Goal: Task Accomplishment & Management: Manage account settings

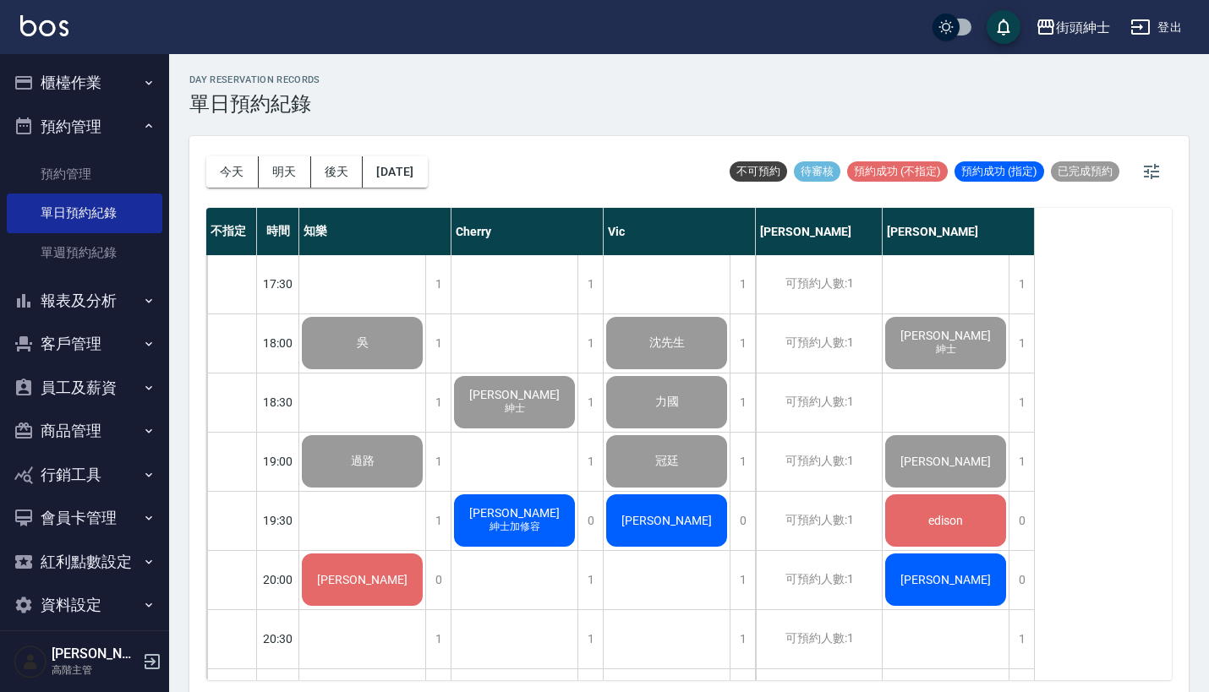
scroll to position [994, 0]
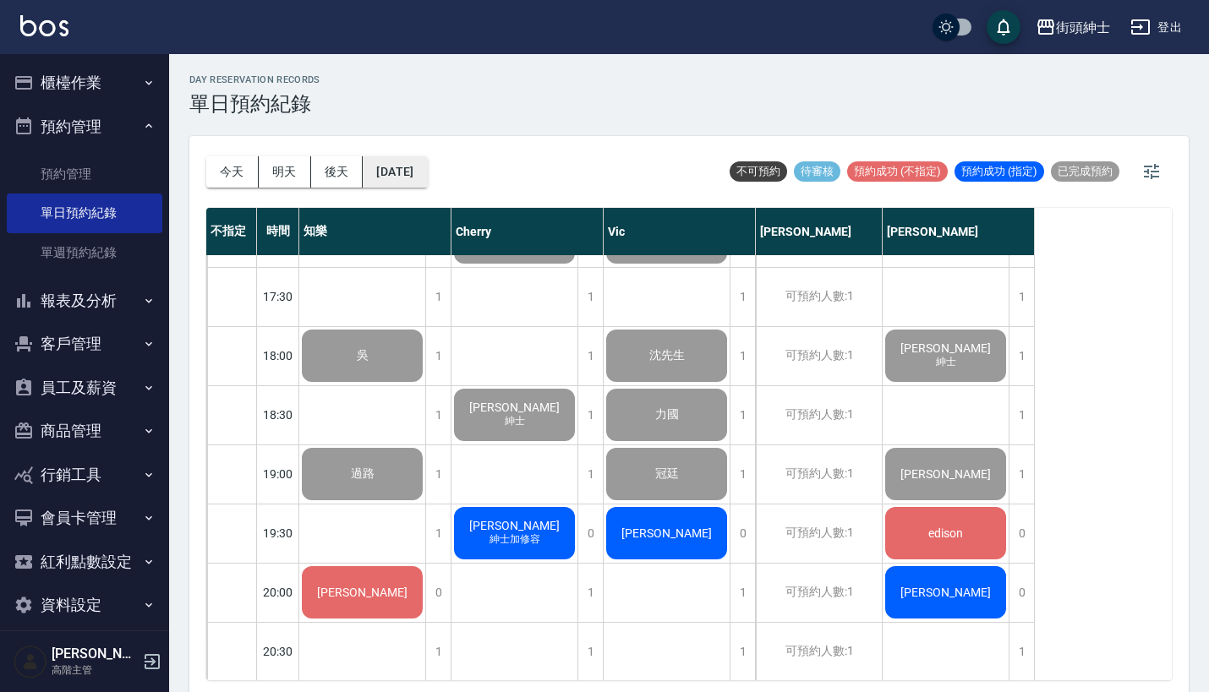
click at [427, 158] on button "[DATE]" at bounding box center [395, 171] width 64 height 31
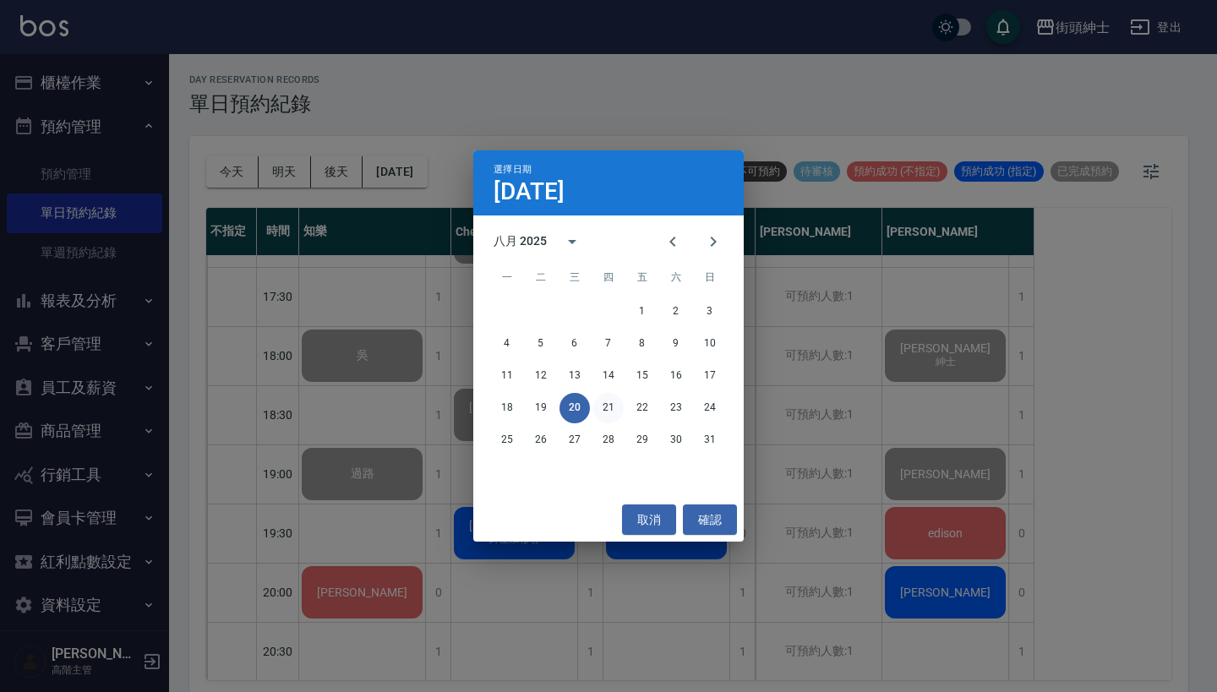
click at [613, 405] on button "21" at bounding box center [608, 408] width 30 height 30
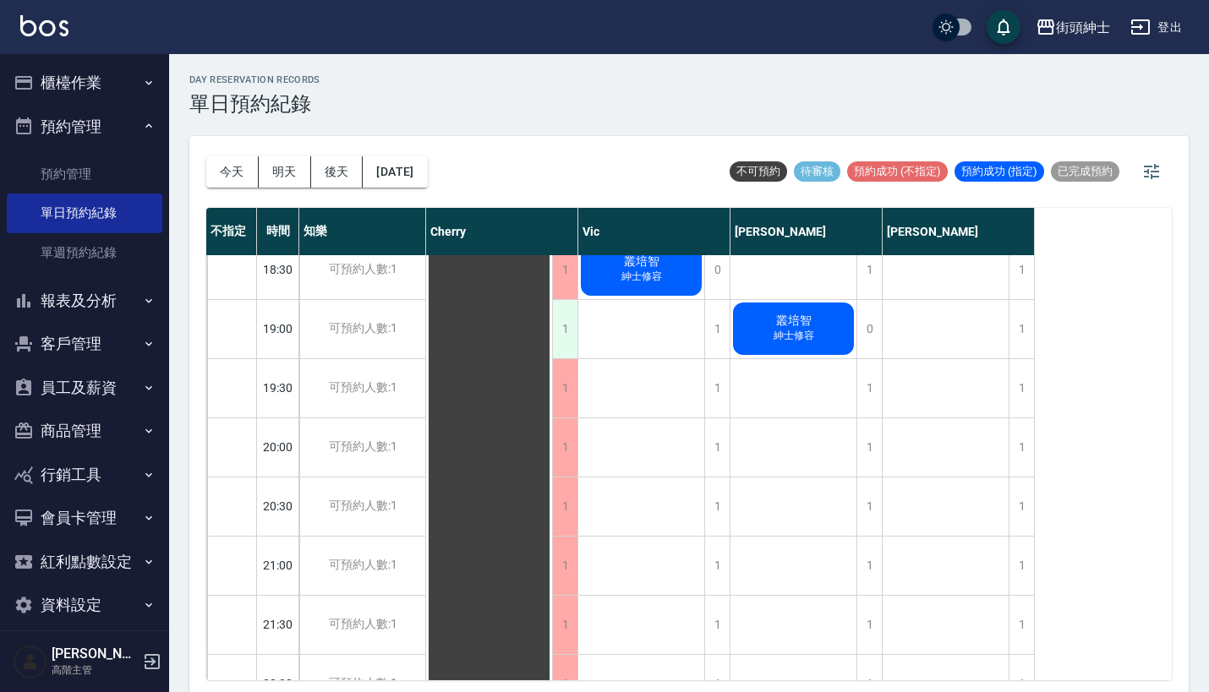
scroll to position [1198, 0]
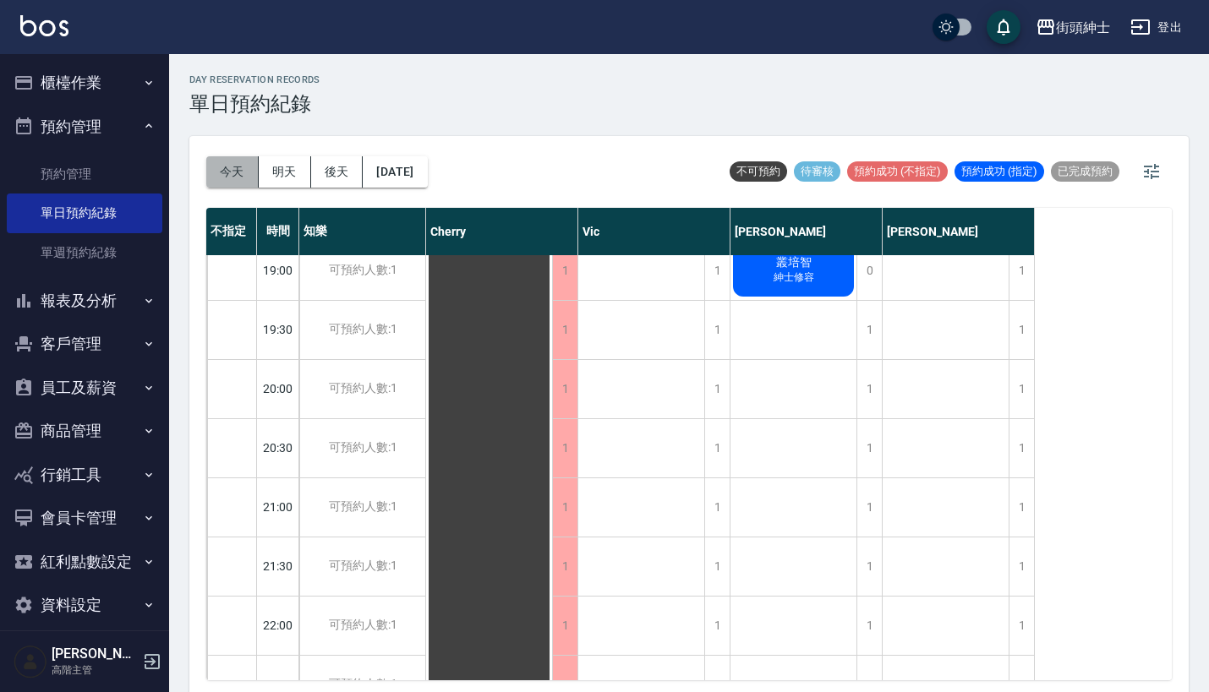
click at [232, 170] on button "今天" at bounding box center [232, 171] width 52 height 31
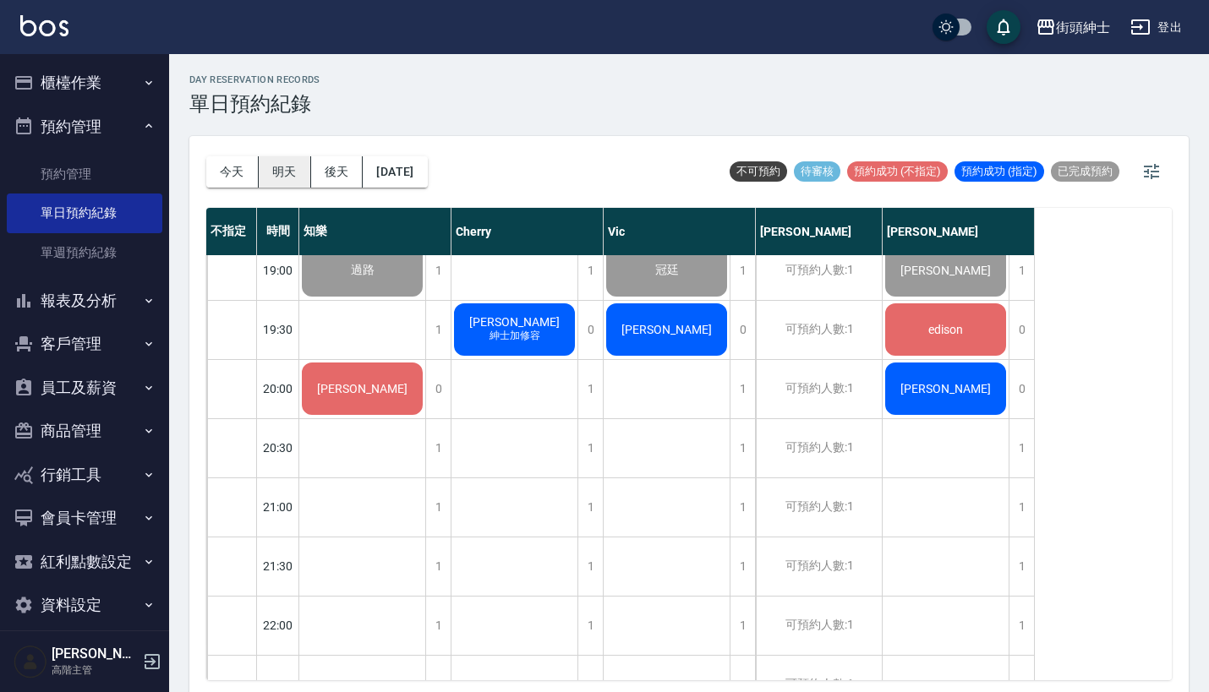
click at [276, 163] on button "明天" at bounding box center [285, 171] width 52 height 31
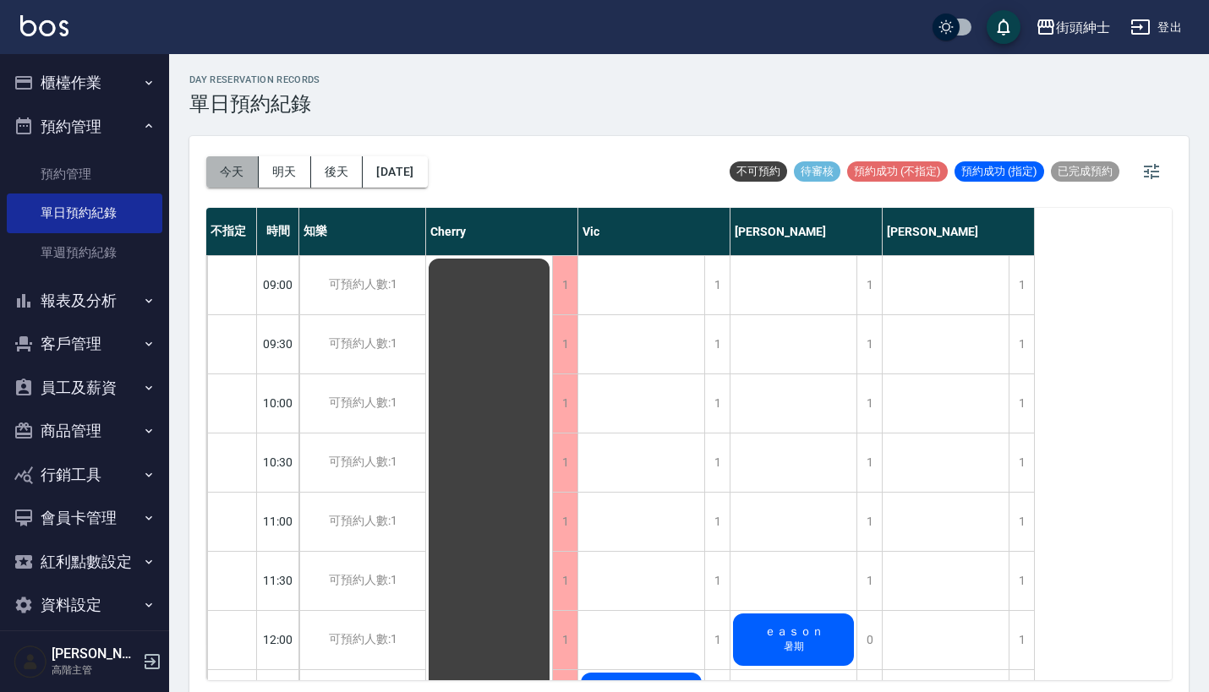
click at [220, 175] on button "今天" at bounding box center [232, 171] width 52 height 31
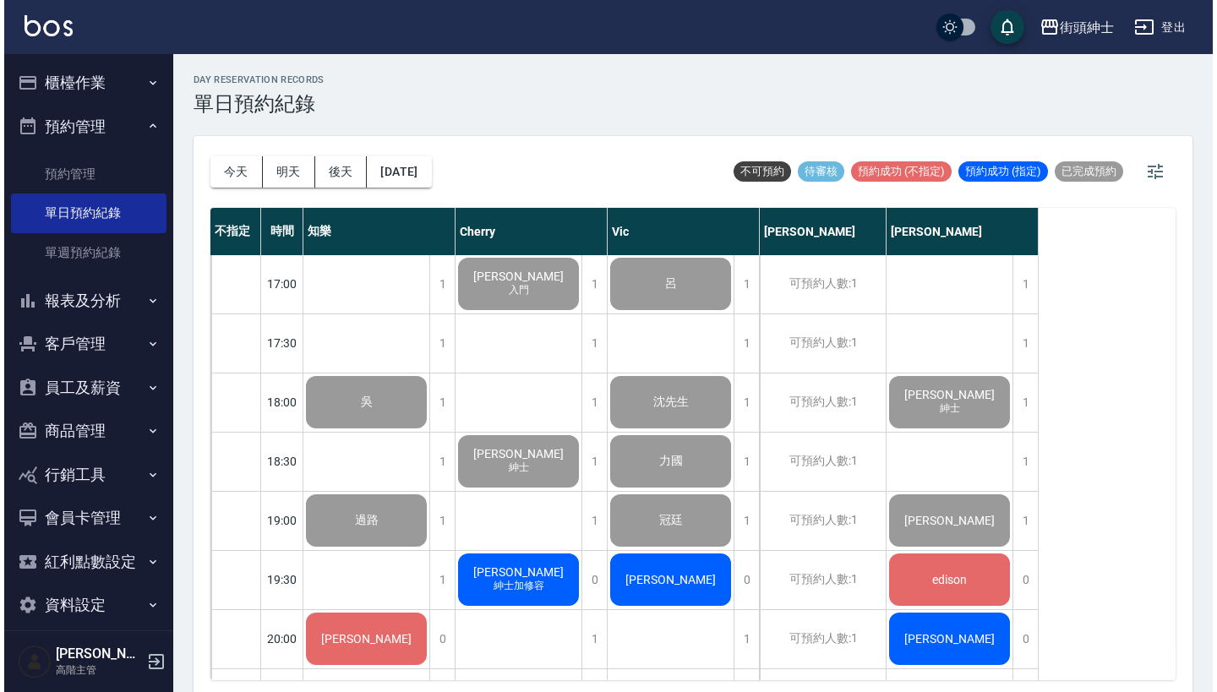
scroll to position [954, 0]
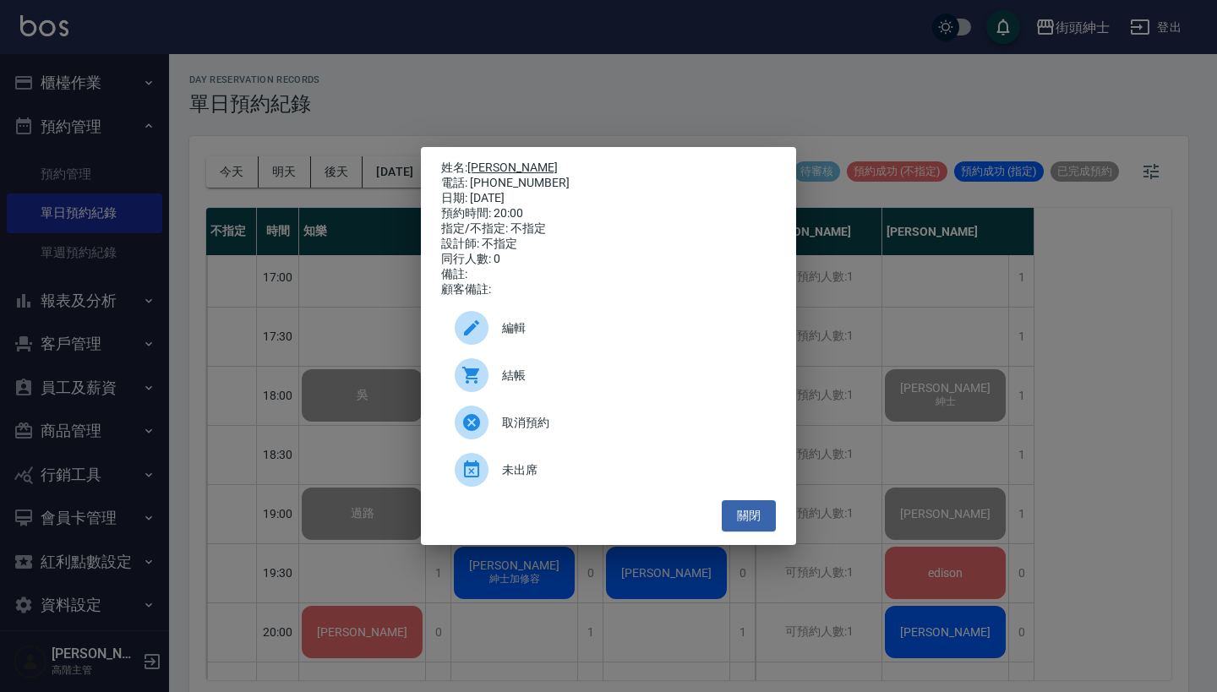
click at [493, 163] on link "[PERSON_NAME]" at bounding box center [512, 168] width 90 height 14
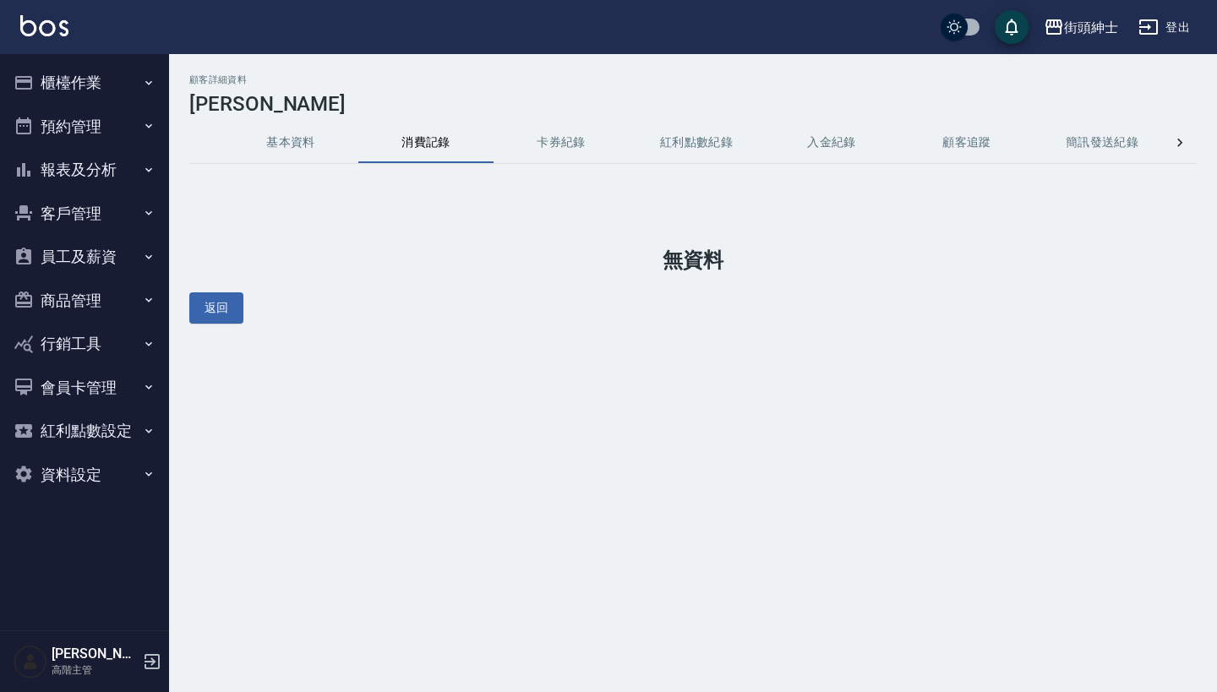
click at [303, 146] on button "基本資料" at bounding box center [290, 143] width 135 height 41
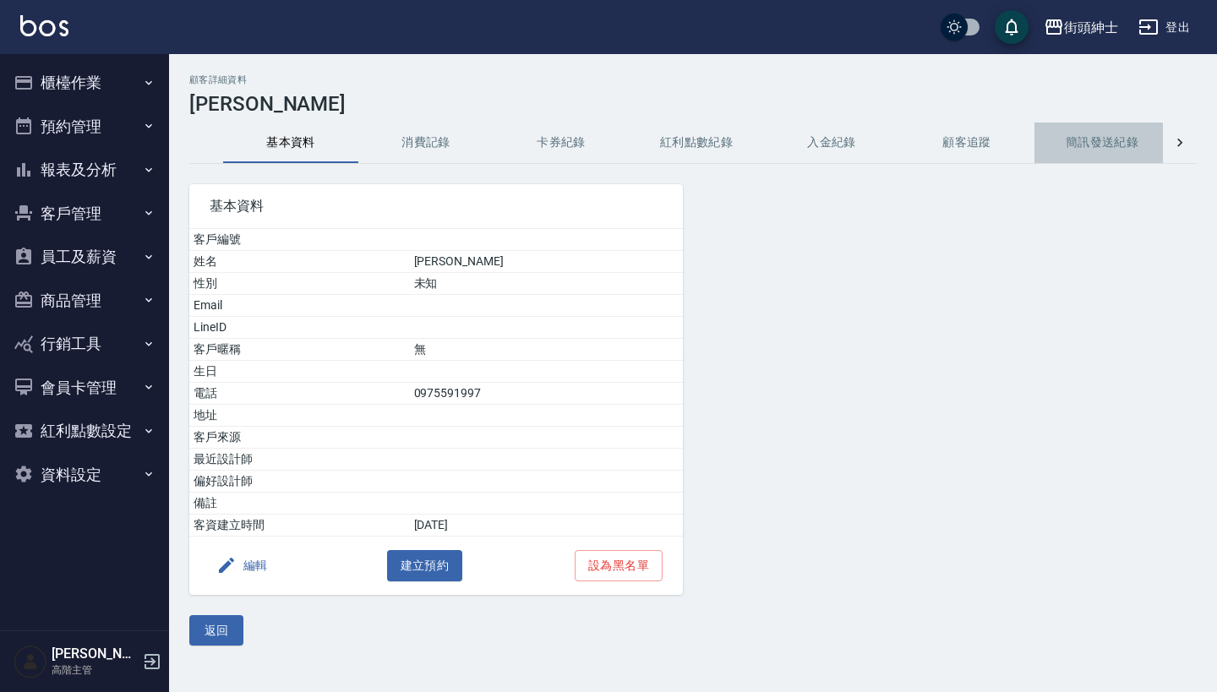
click at [1098, 141] on button "簡訊發送紀錄" at bounding box center [1102, 143] width 135 height 41
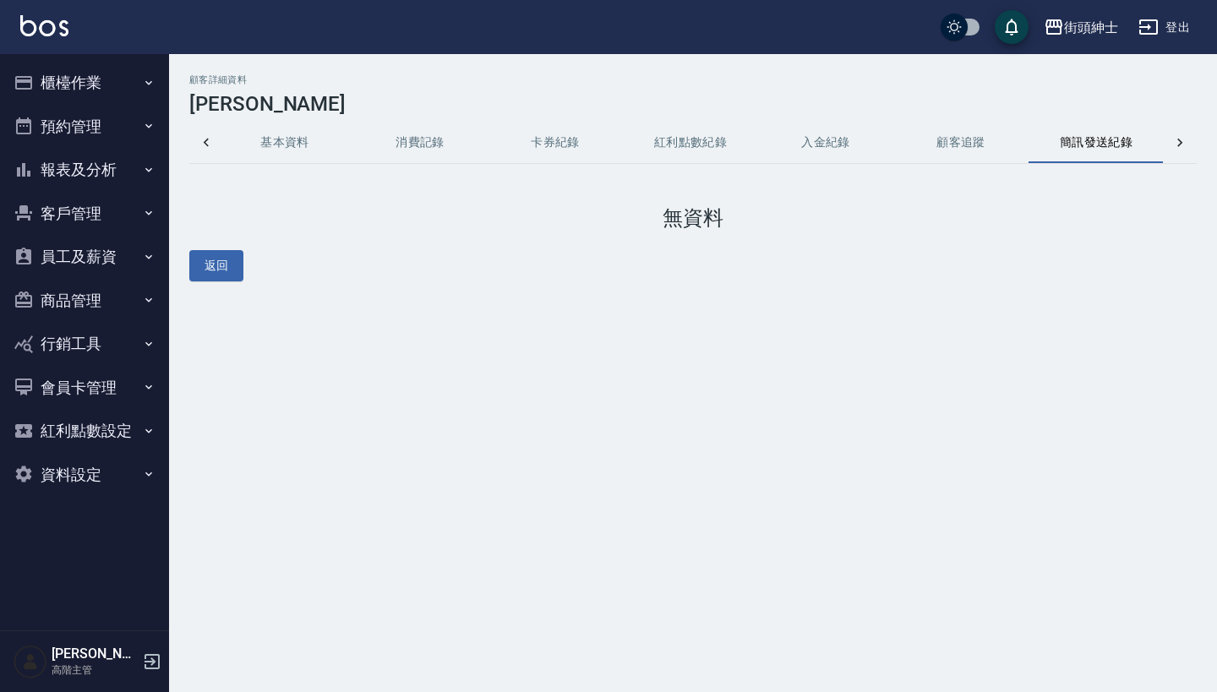
scroll to position [0, 7]
click at [973, 143] on button "顧客追蹤" at bounding box center [960, 143] width 135 height 41
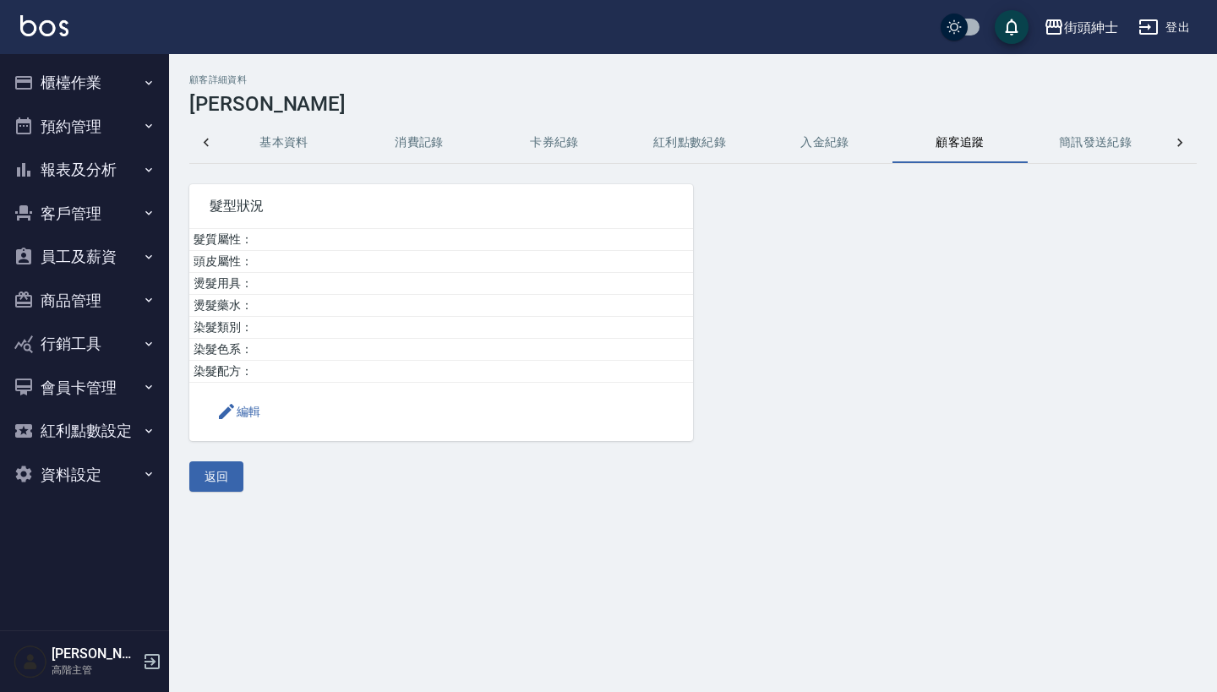
click at [1188, 137] on icon at bounding box center [1180, 142] width 17 height 17
click at [228, 137] on button "卡券紀錄" at bounding box center [283, 143] width 135 height 41
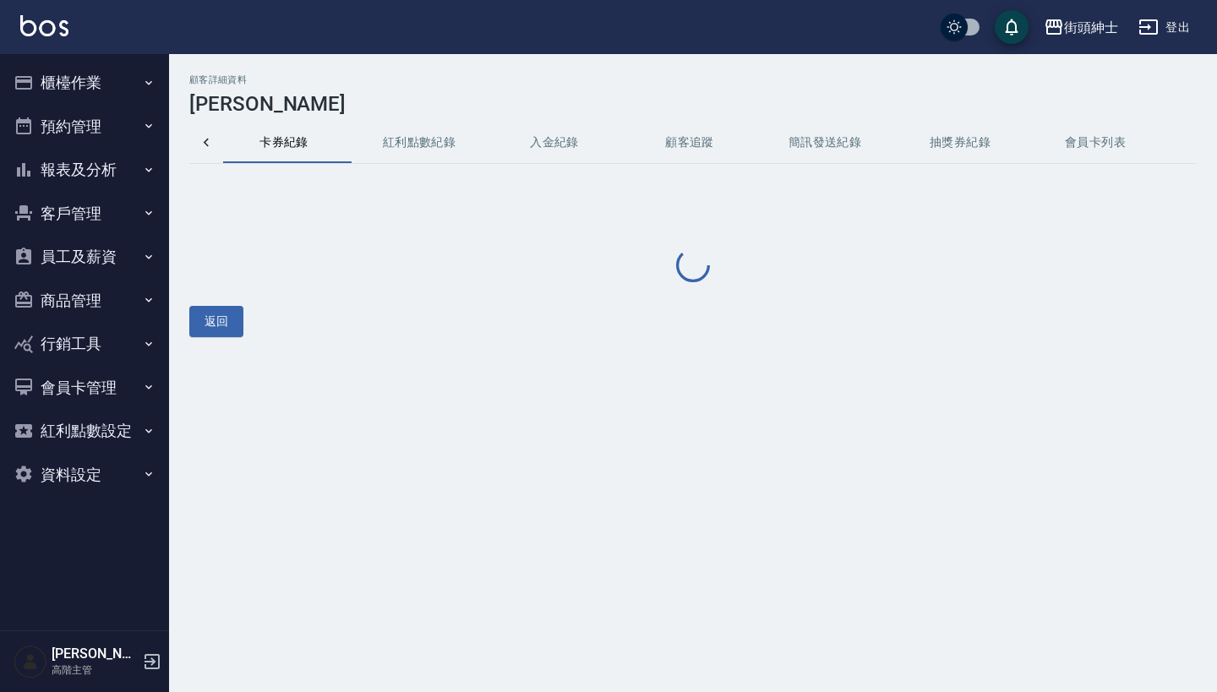
scroll to position [0, 270]
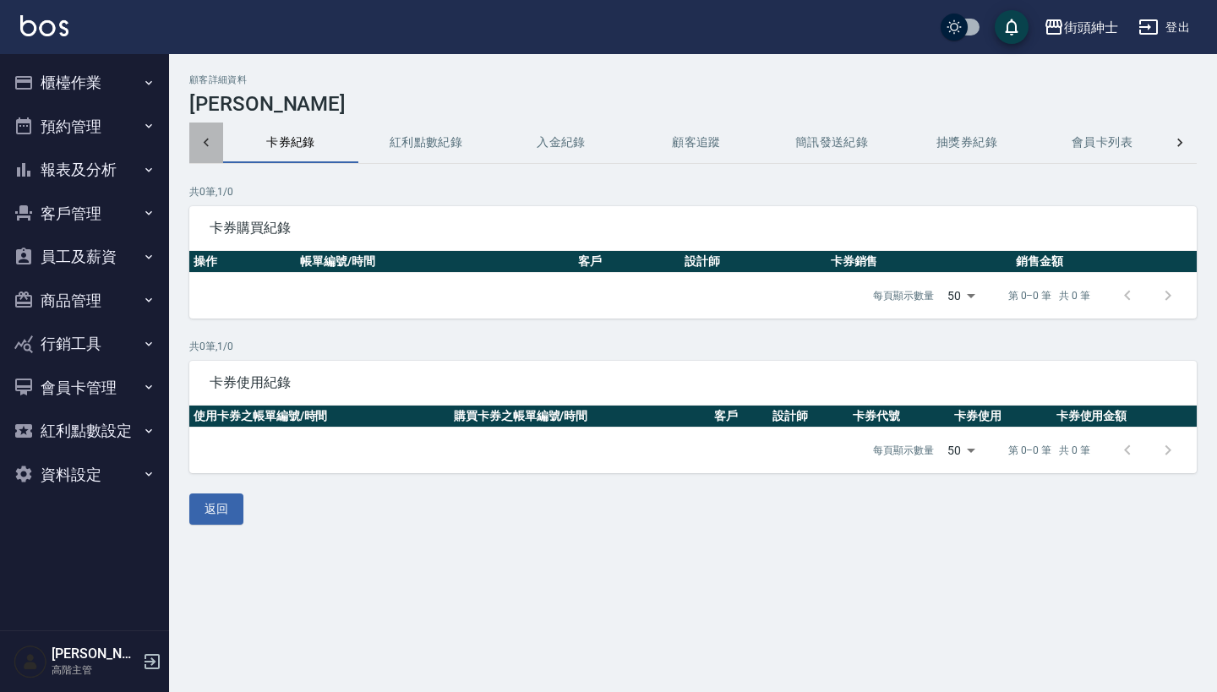
click at [203, 139] on icon at bounding box center [206, 142] width 17 height 17
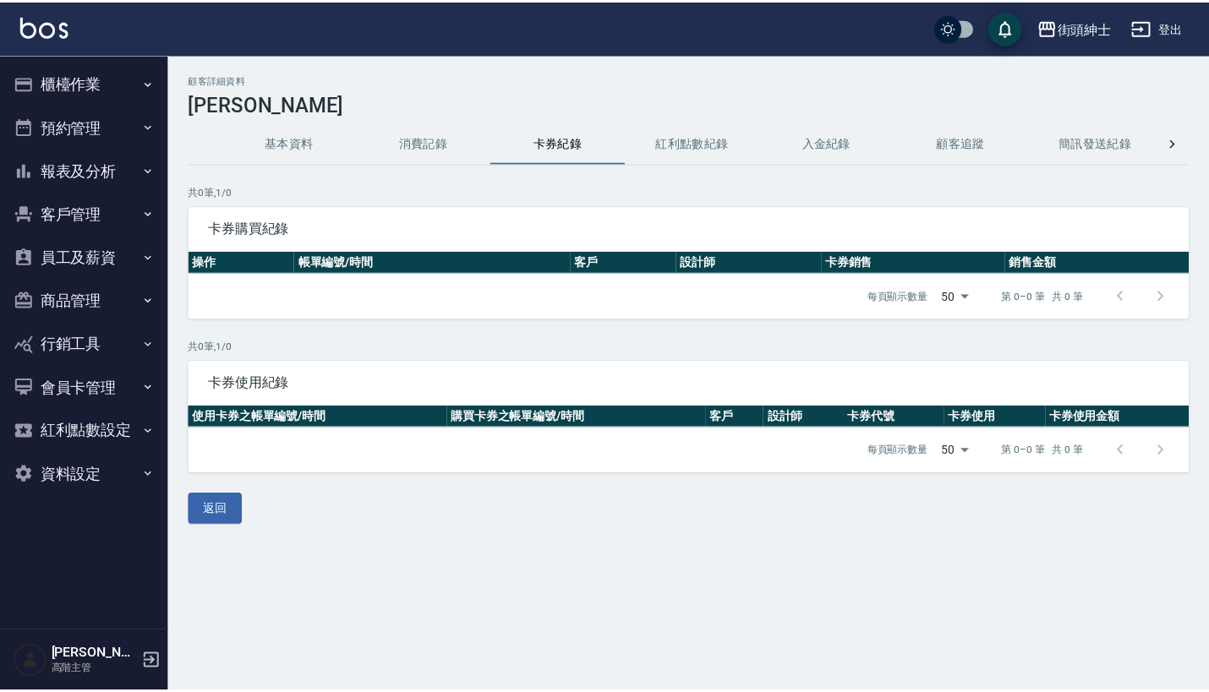
scroll to position [0, 0]
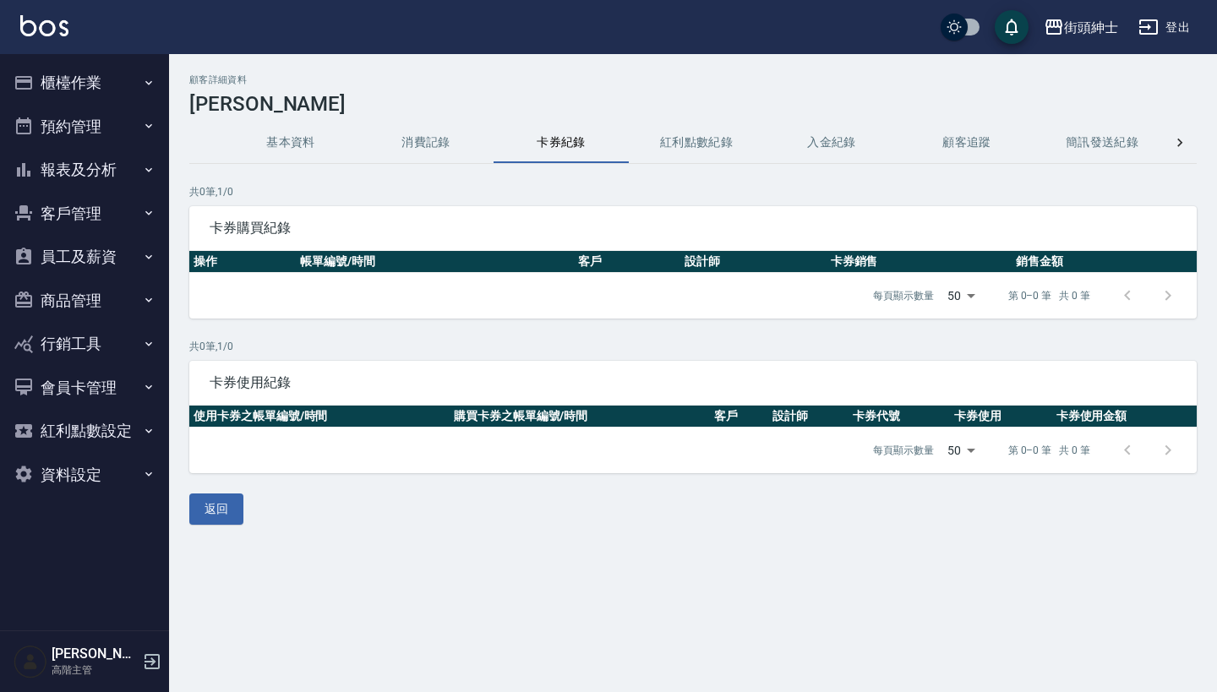
click at [292, 140] on button "基本資料" at bounding box center [290, 143] width 135 height 41
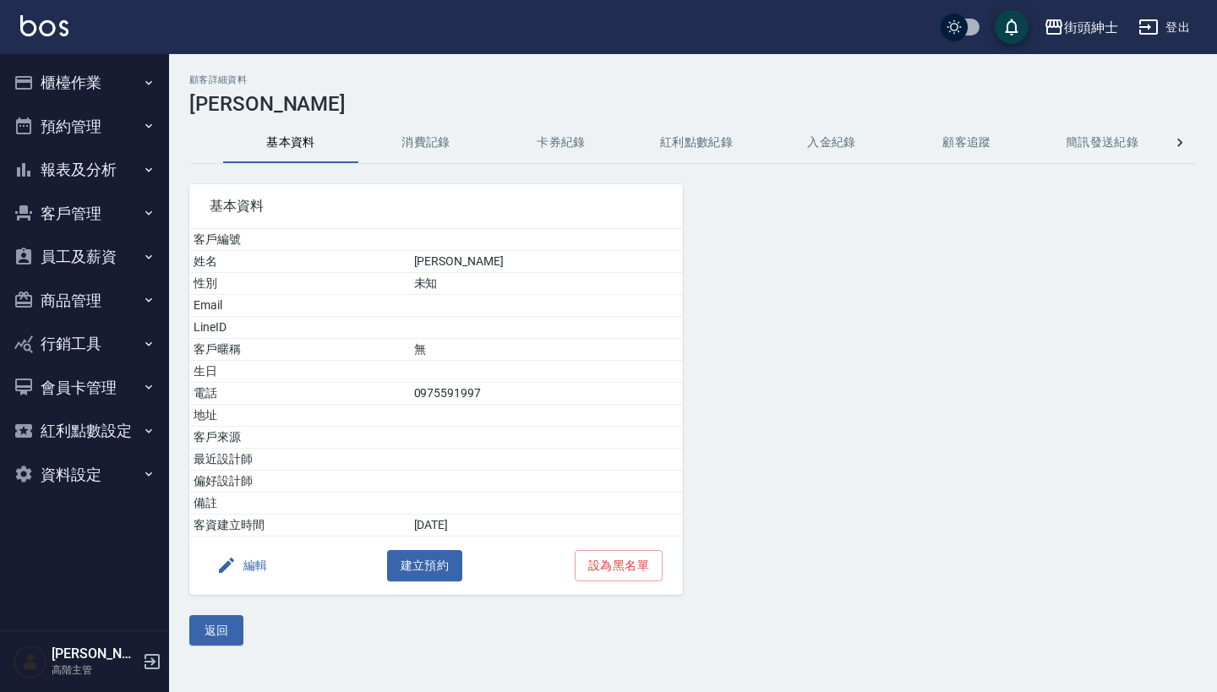
click at [460, 144] on button "消費記錄" at bounding box center [425, 143] width 135 height 41
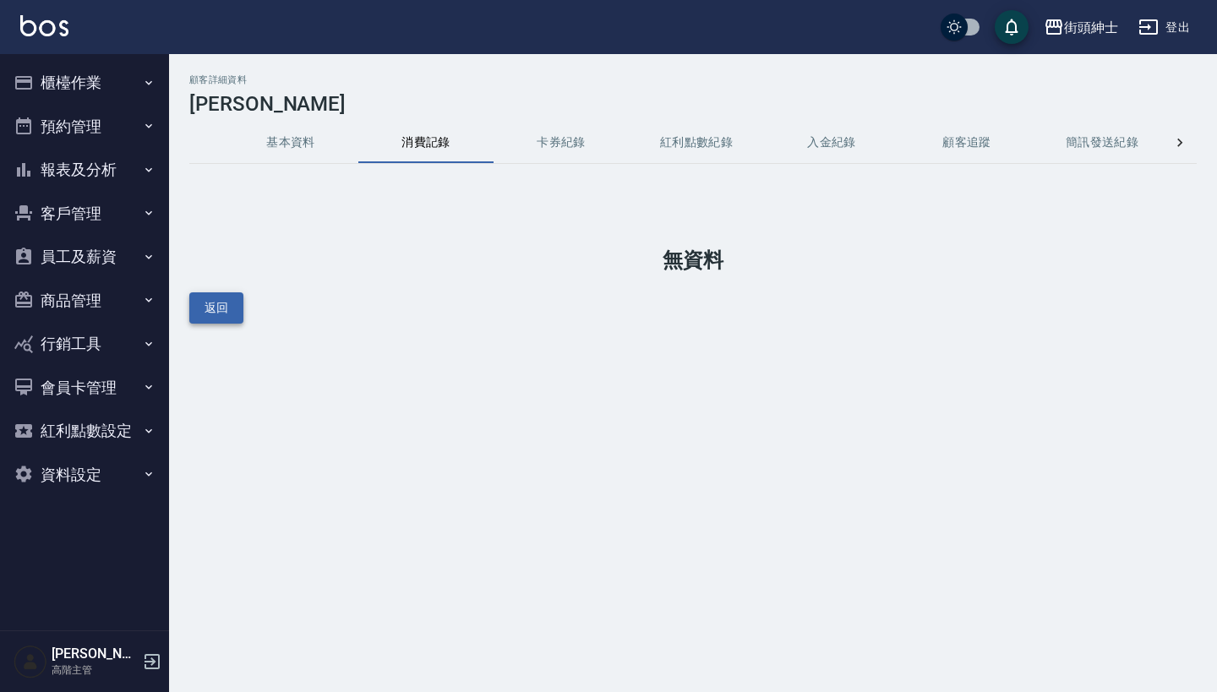
click at [212, 311] on button "返回" at bounding box center [216, 307] width 54 height 31
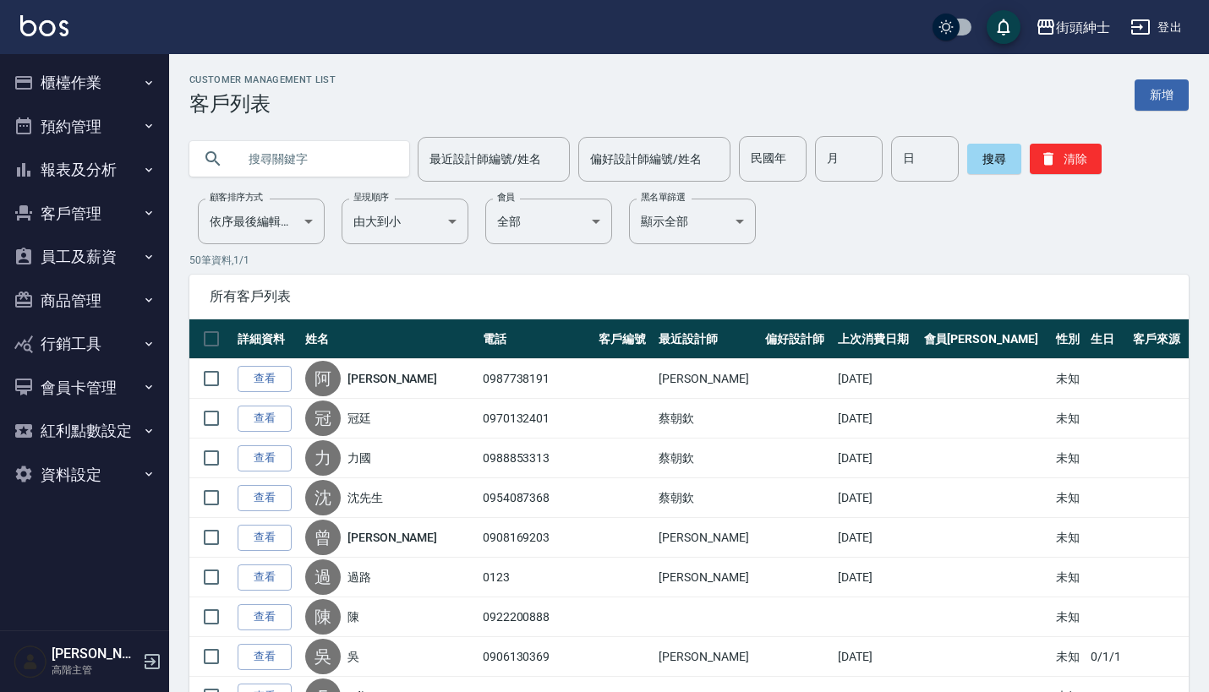
click at [89, 123] on button "預約管理" at bounding box center [85, 127] width 156 height 44
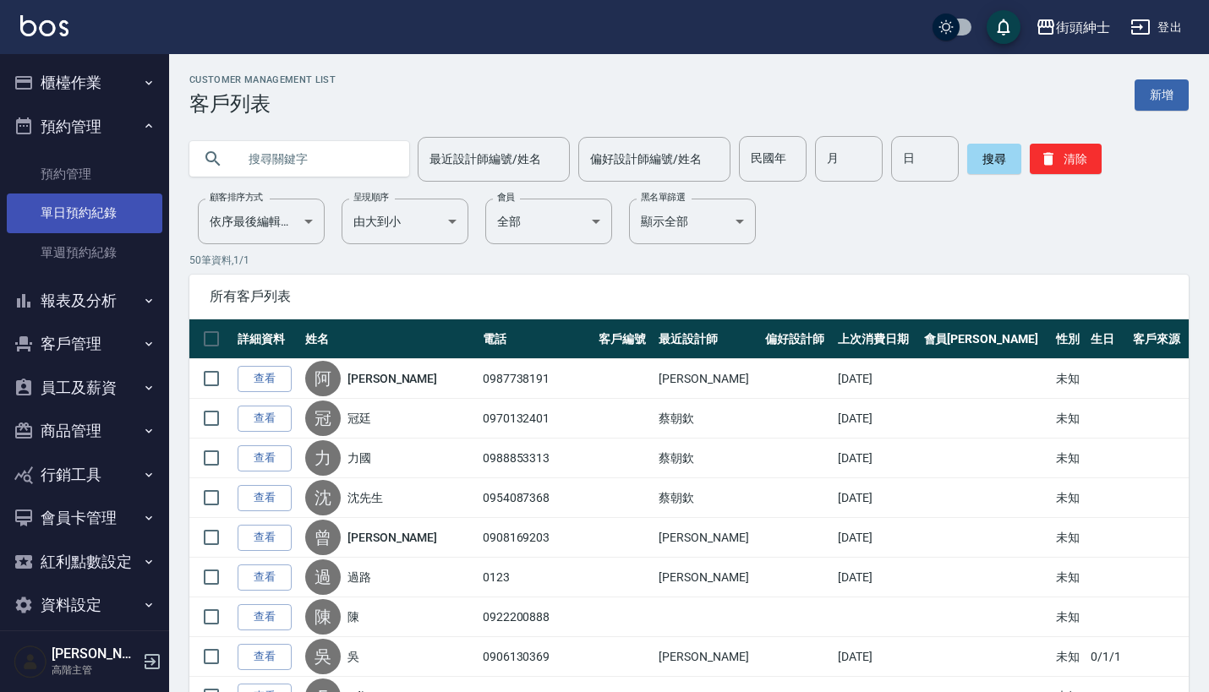
click at [113, 206] on link "單日預約紀錄" at bounding box center [85, 213] width 156 height 39
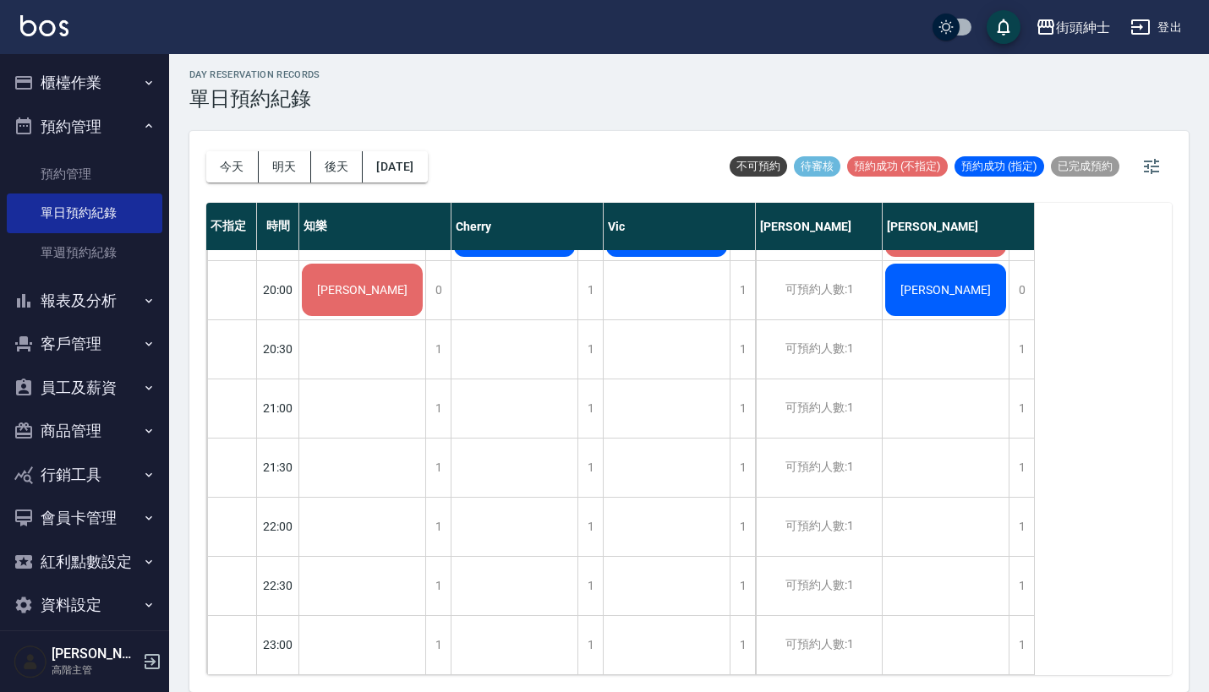
scroll to position [4, 0]
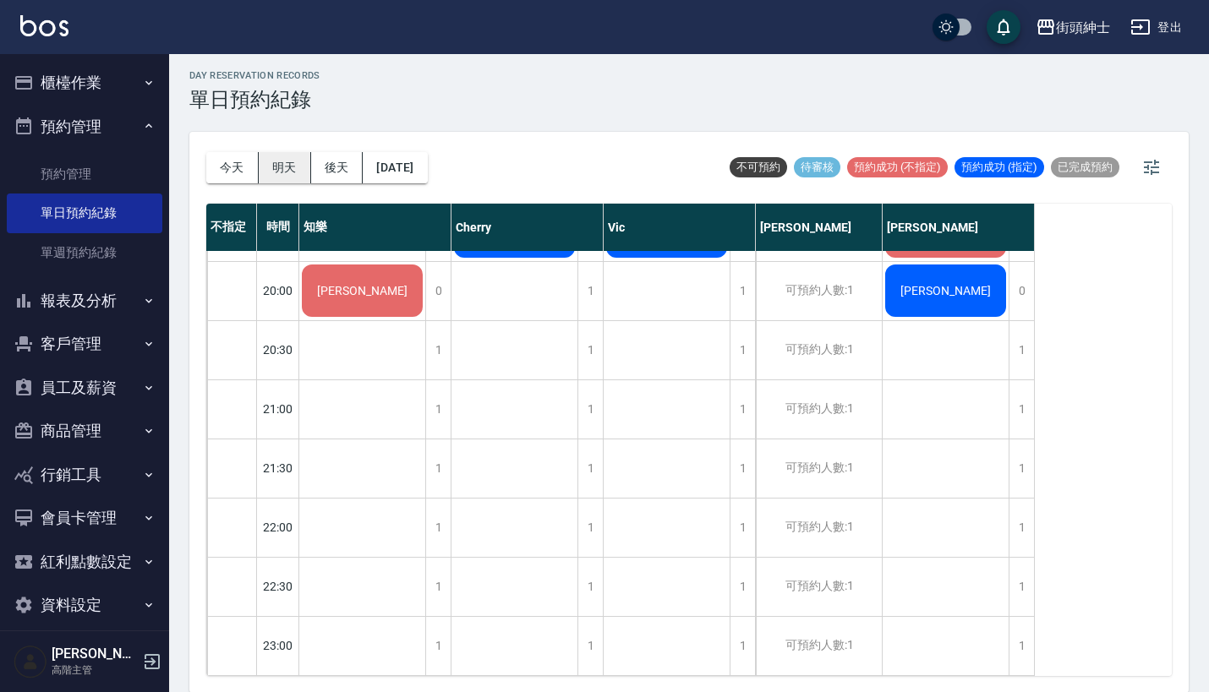
click at [285, 163] on button "明天" at bounding box center [285, 167] width 52 height 31
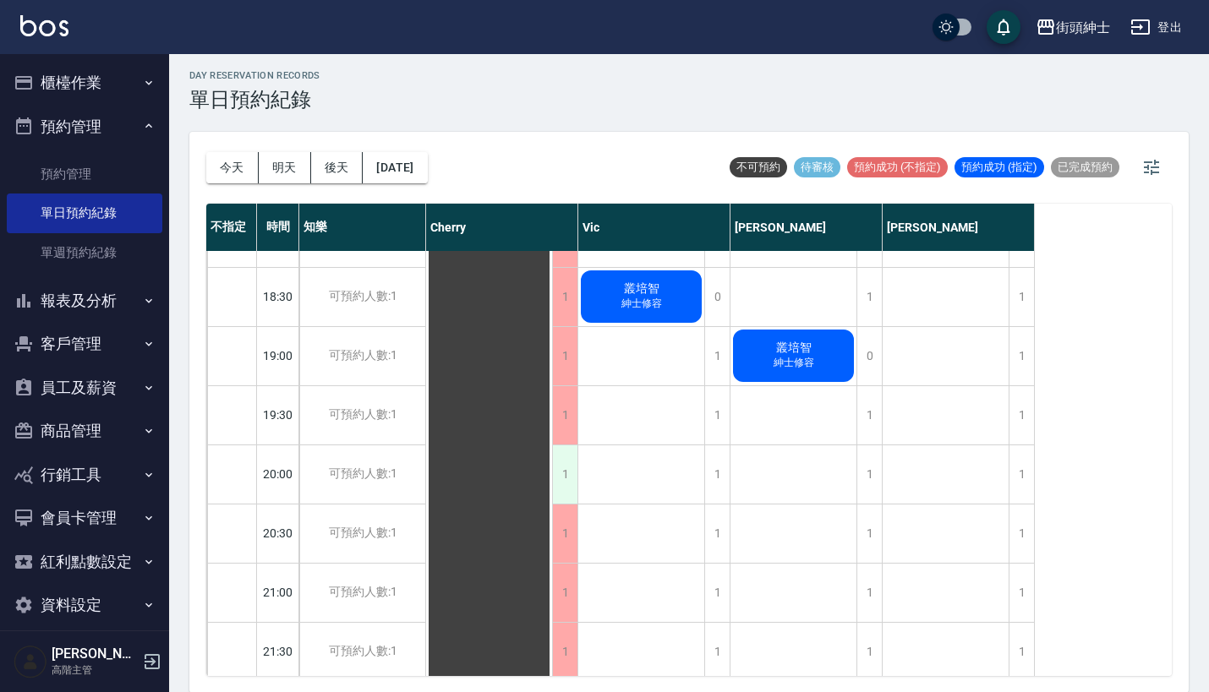
scroll to position [1041, 0]
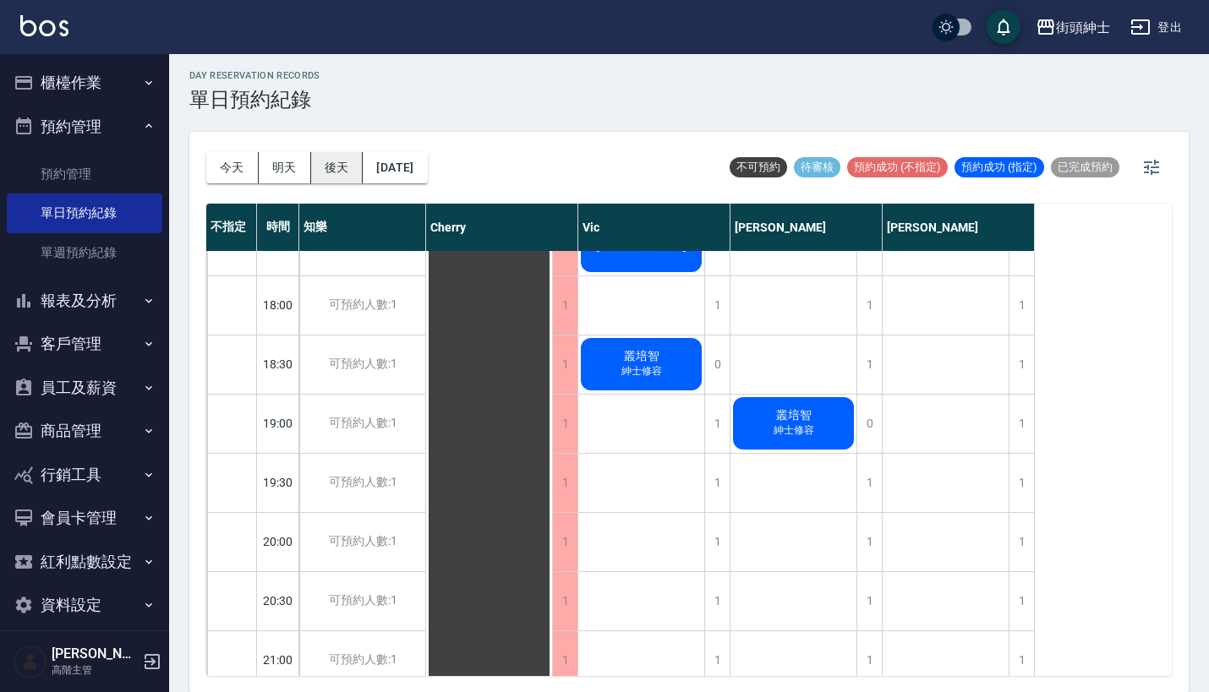
click at [342, 161] on button "後天" at bounding box center [337, 167] width 52 height 31
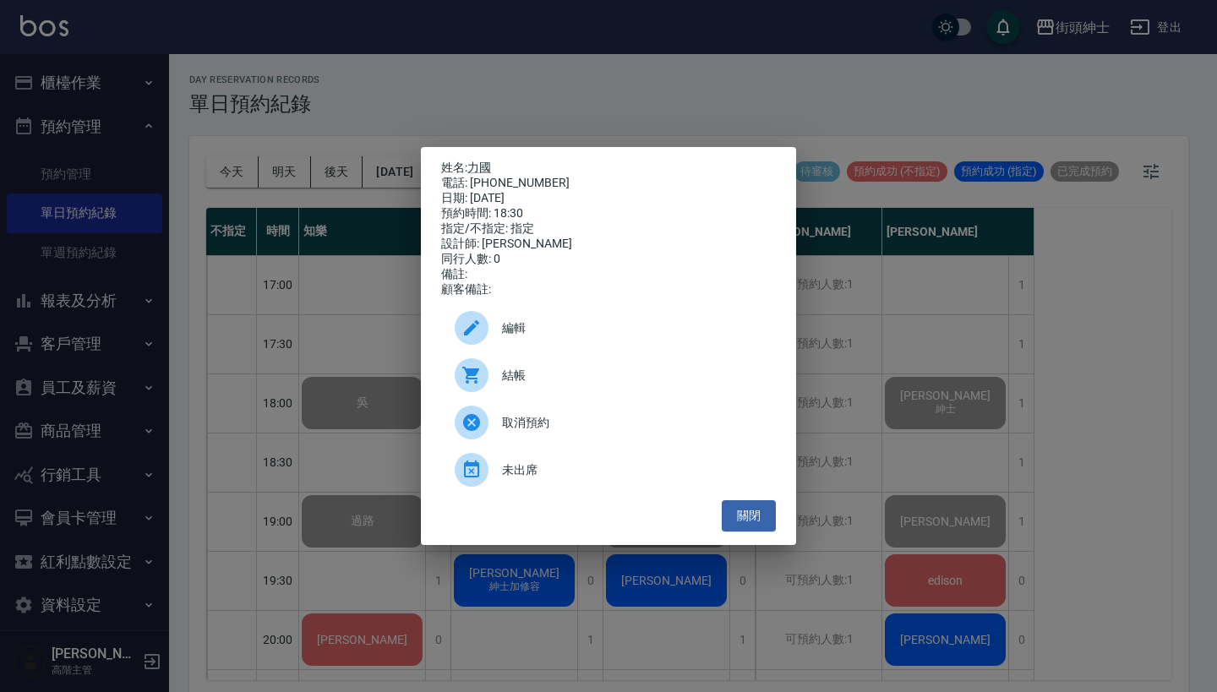
click at [954, 363] on div "姓名: 力國 電話: 0988853313 日期: 2025/08/20 預約時間: 18:30 指定/不指定: 指定 設計師: Vic 同行人數: 0 備註…" at bounding box center [608, 346] width 1217 height 692
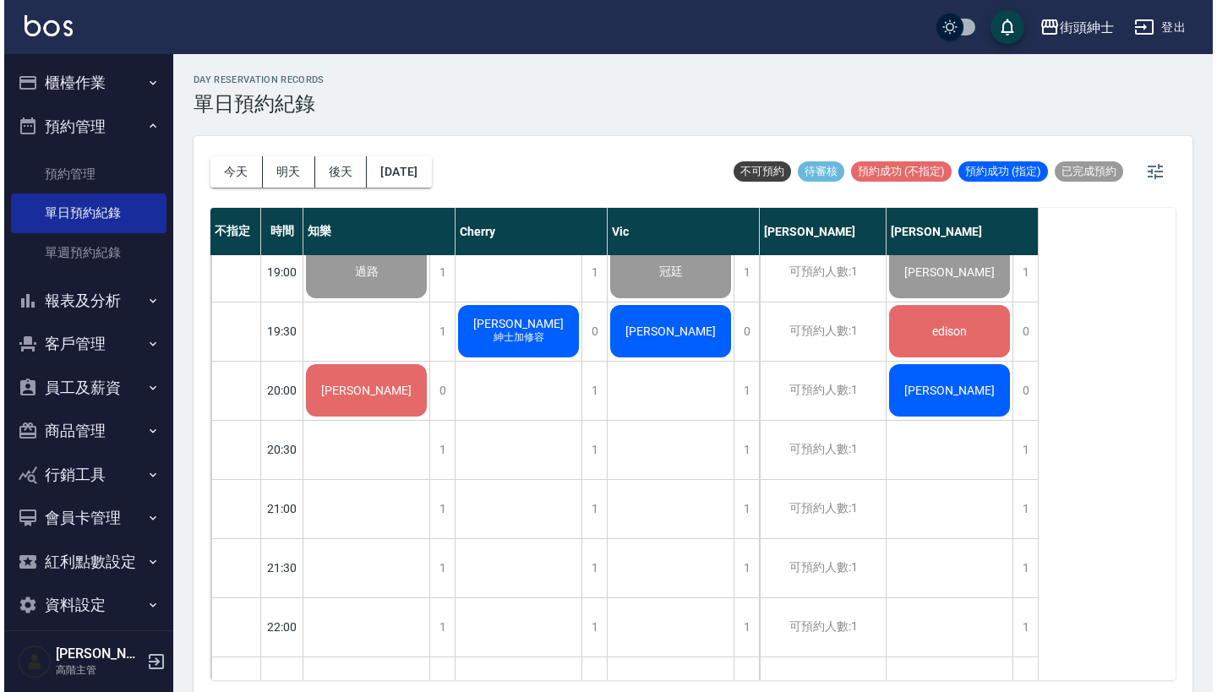
scroll to position [1224, 0]
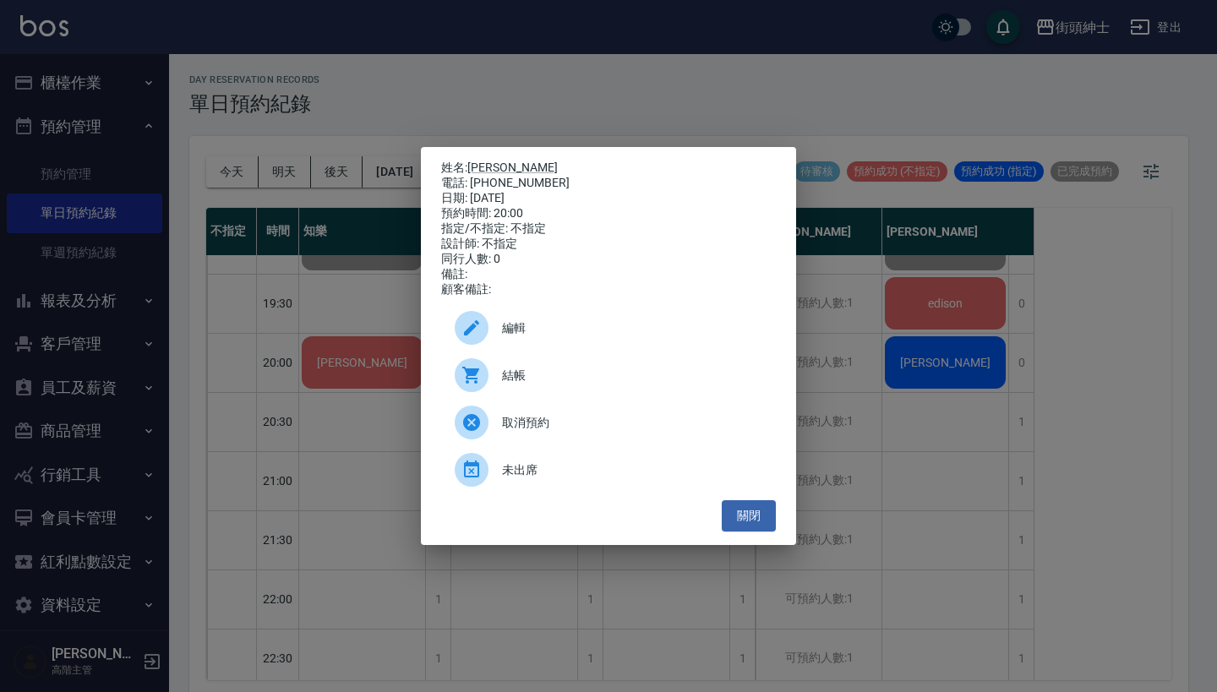
click at [601, 376] on span "結帳" at bounding box center [632, 376] width 260 height 18
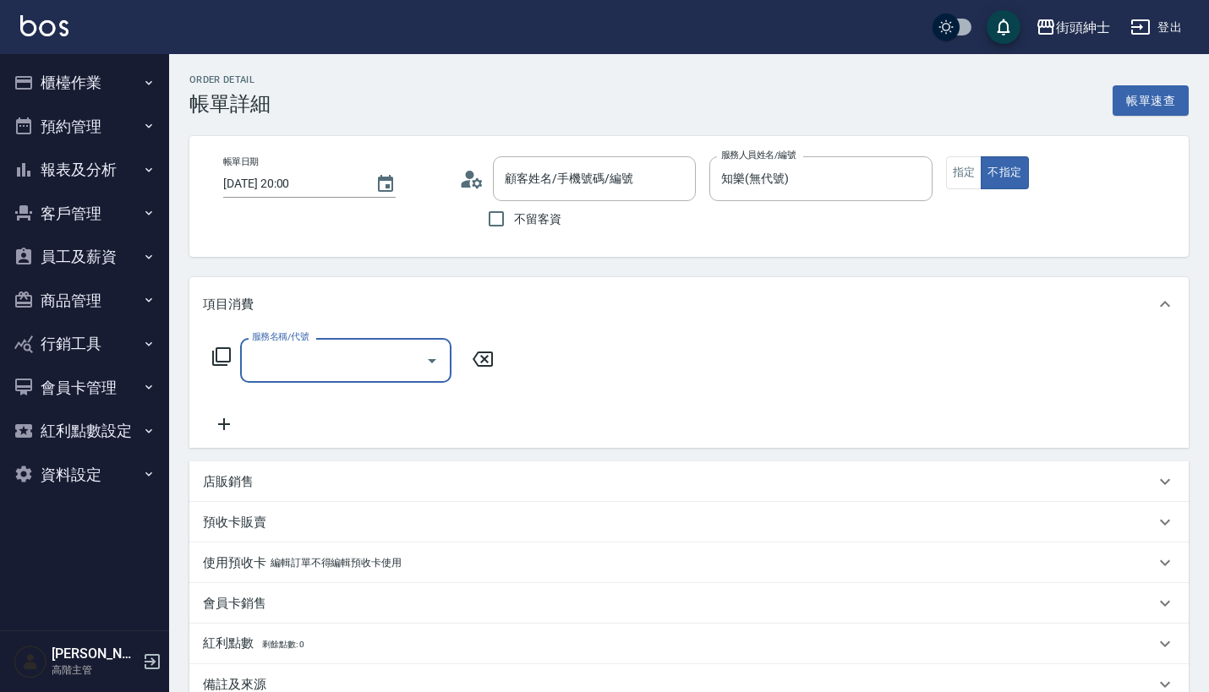
type input "王昱捷/0975591997/null"
click at [400, 368] on input "服務名稱/代號" at bounding box center [333, 361] width 171 height 30
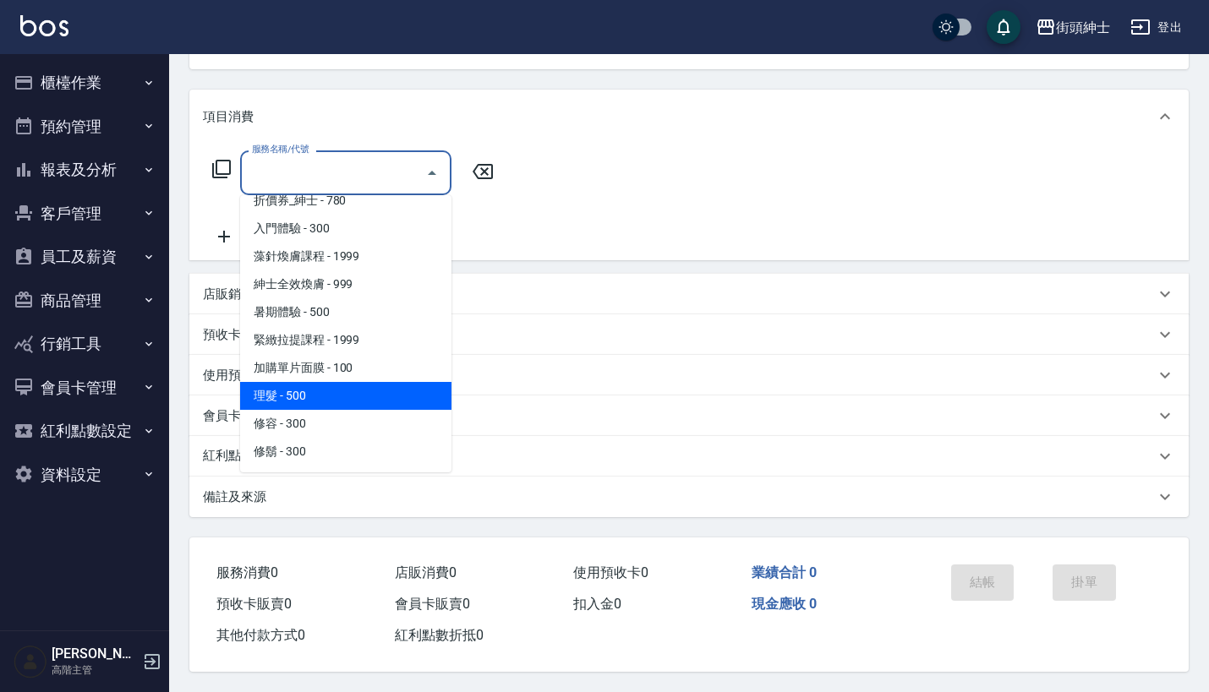
scroll to position [195, 0]
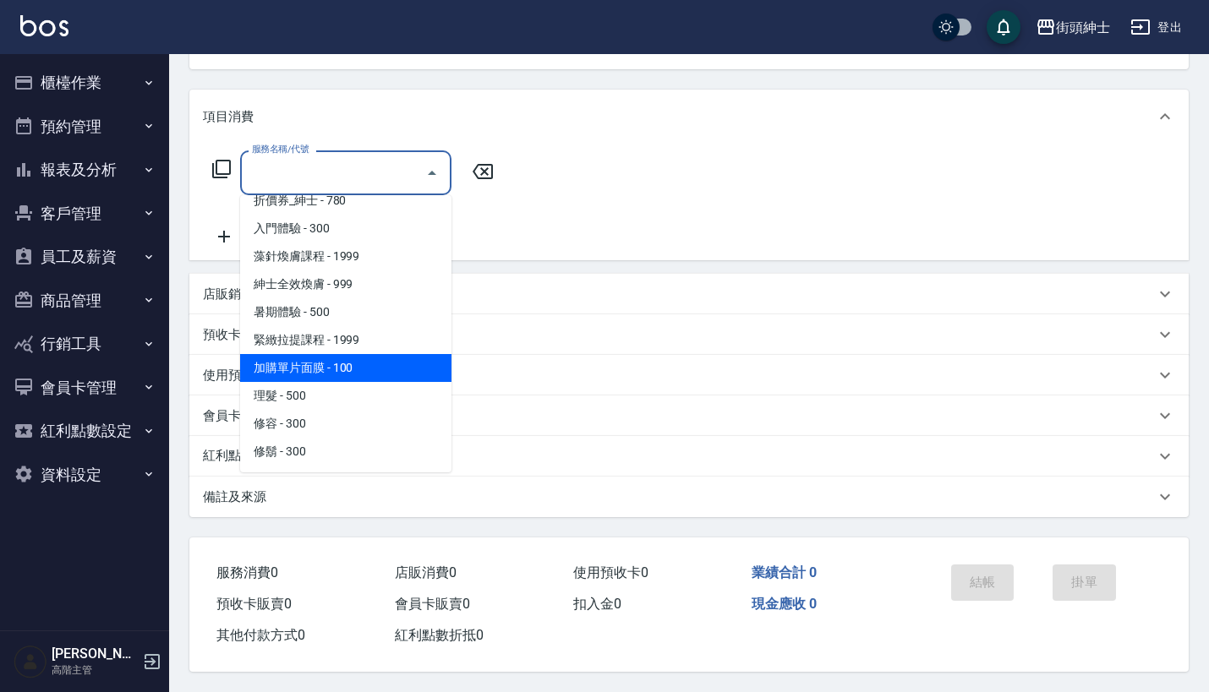
click at [345, 385] on span "理髮 - 500" at bounding box center [345, 396] width 211 height 28
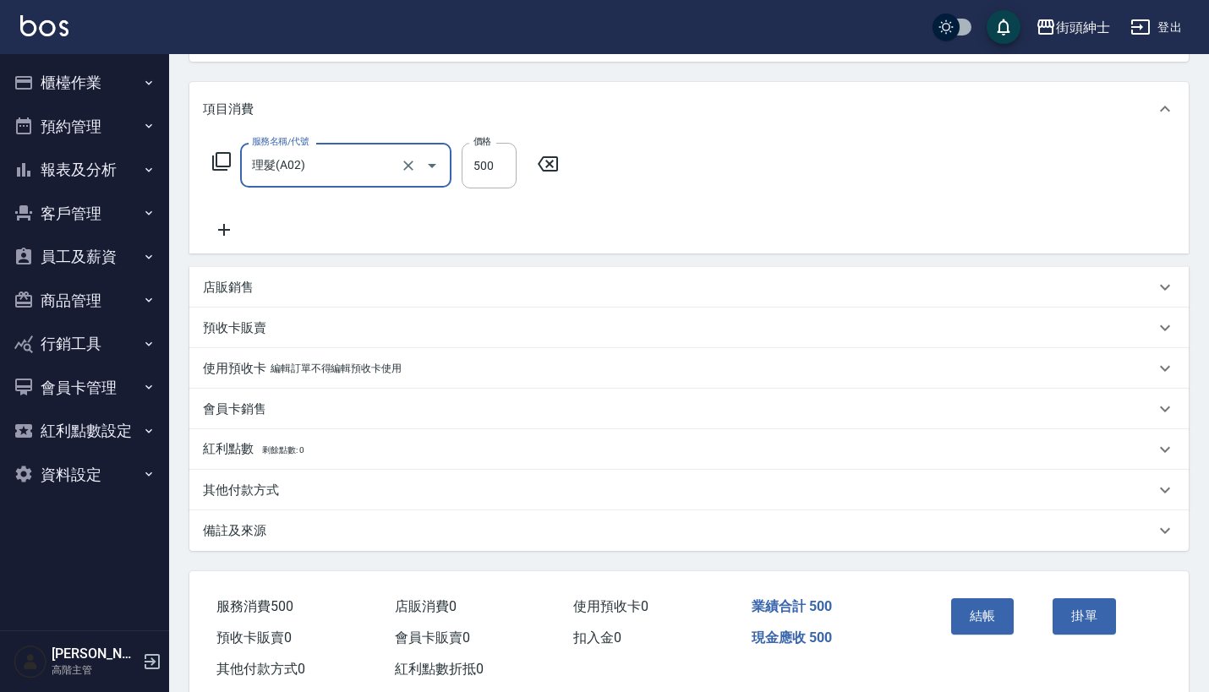
type input "理髮(A02)"
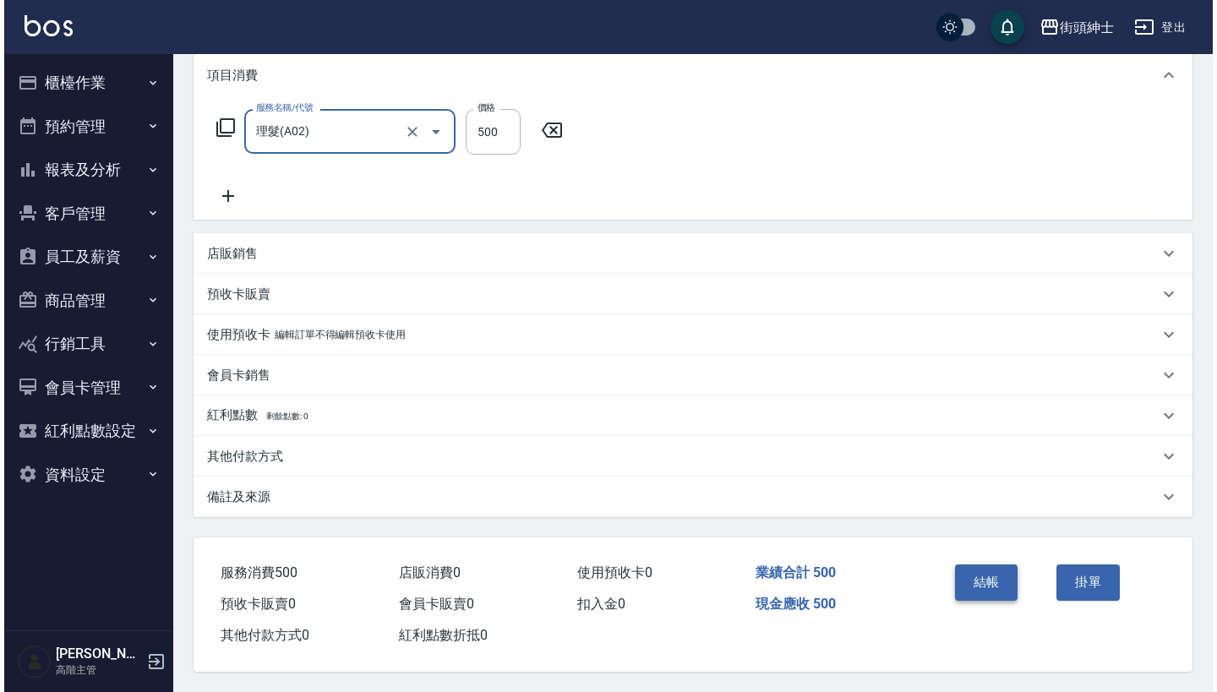
scroll to position [237, 0]
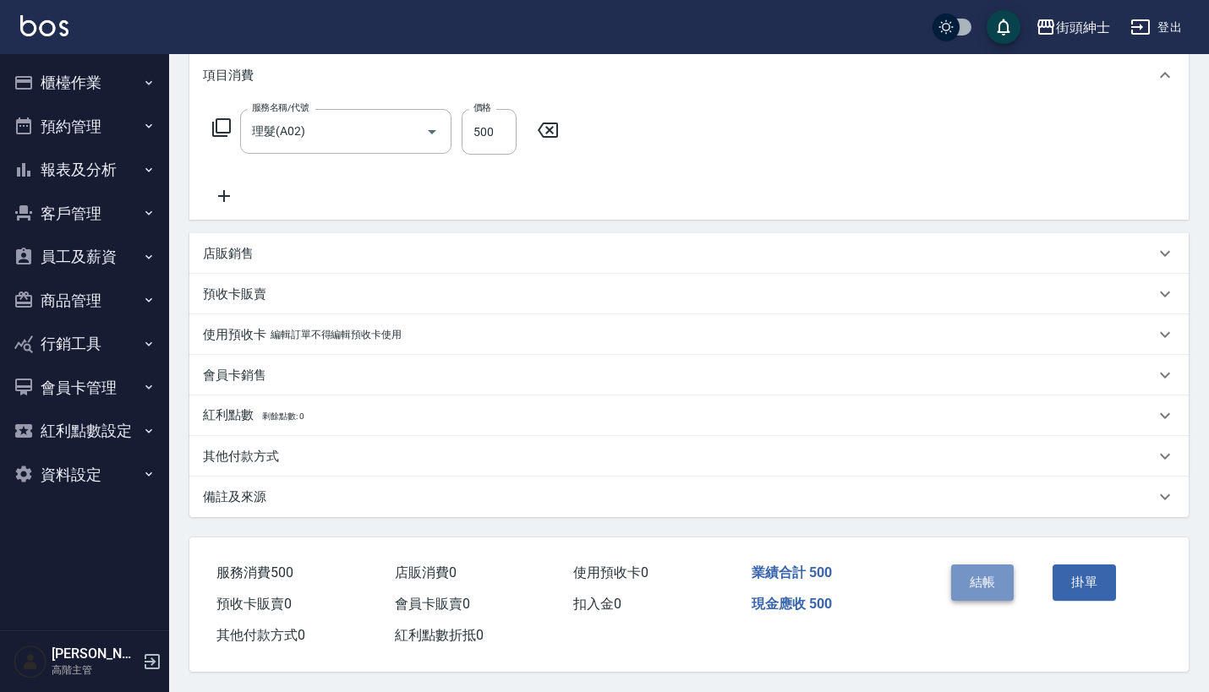
click at [971, 570] on button "結帳" at bounding box center [982, 583] width 63 height 36
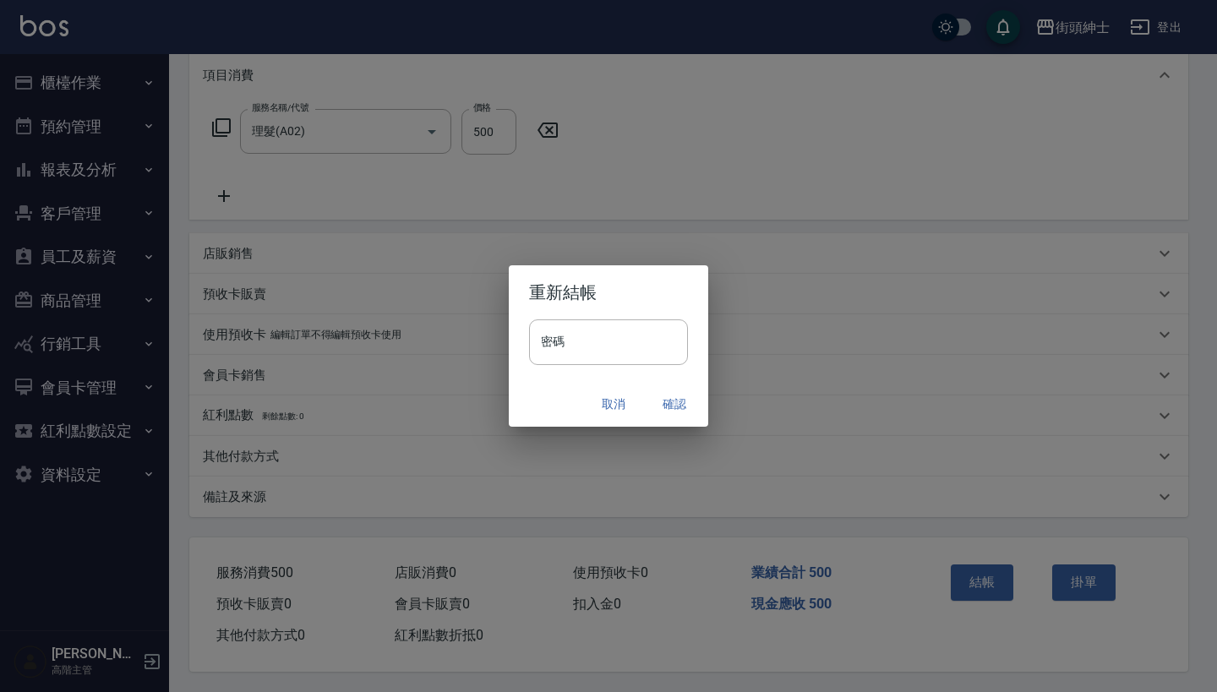
click at [669, 402] on button "確認" at bounding box center [674, 404] width 54 height 31
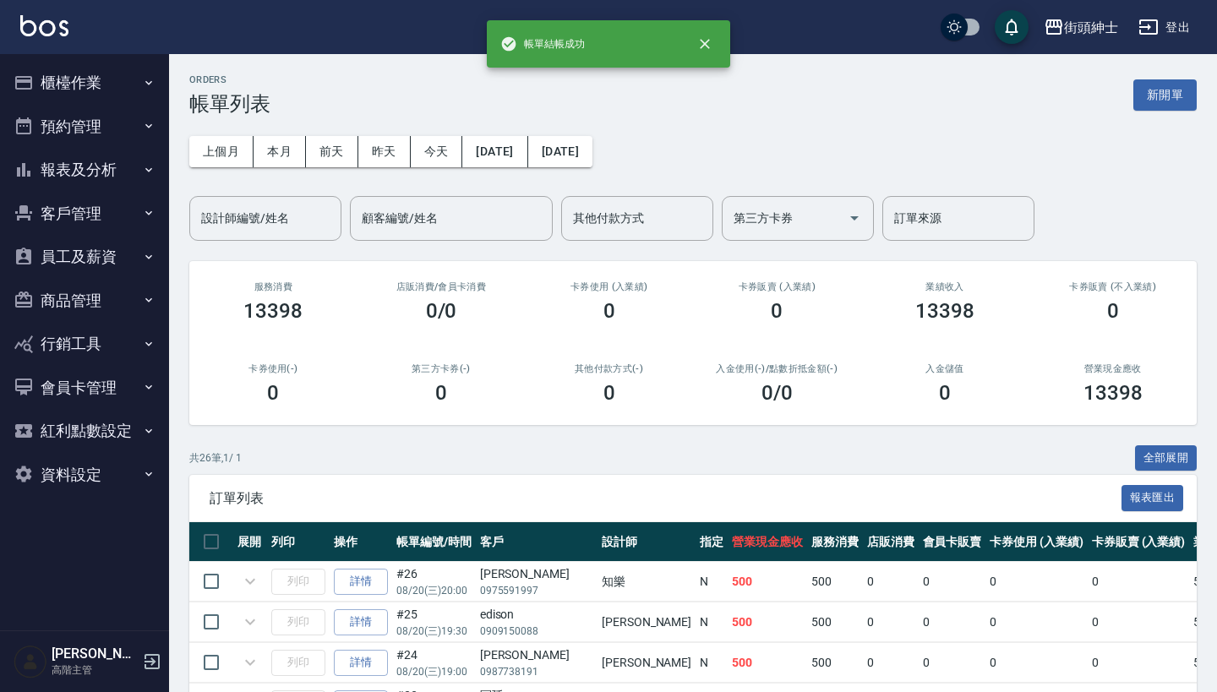
click at [104, 128] on button "預約管理" at bounding box center [85, 127] width 156 height 44
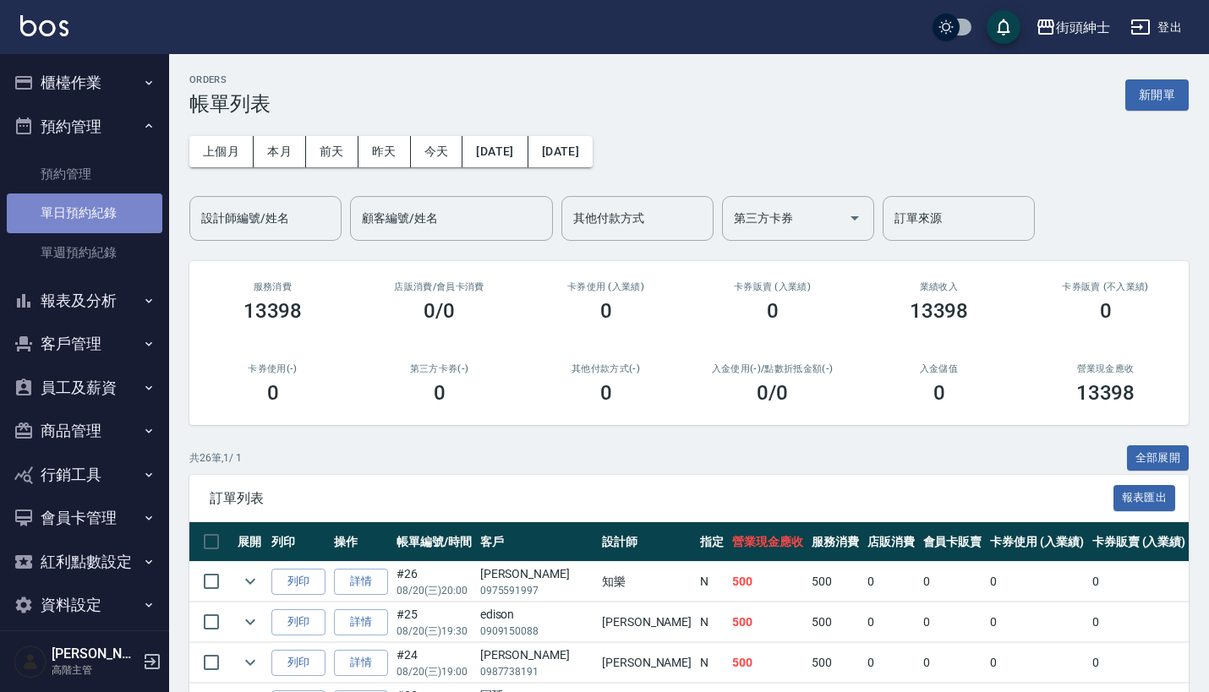
click at [120, 207] on link "單日預約紀錄" at bounding box center [85, 213] width 156 height 39
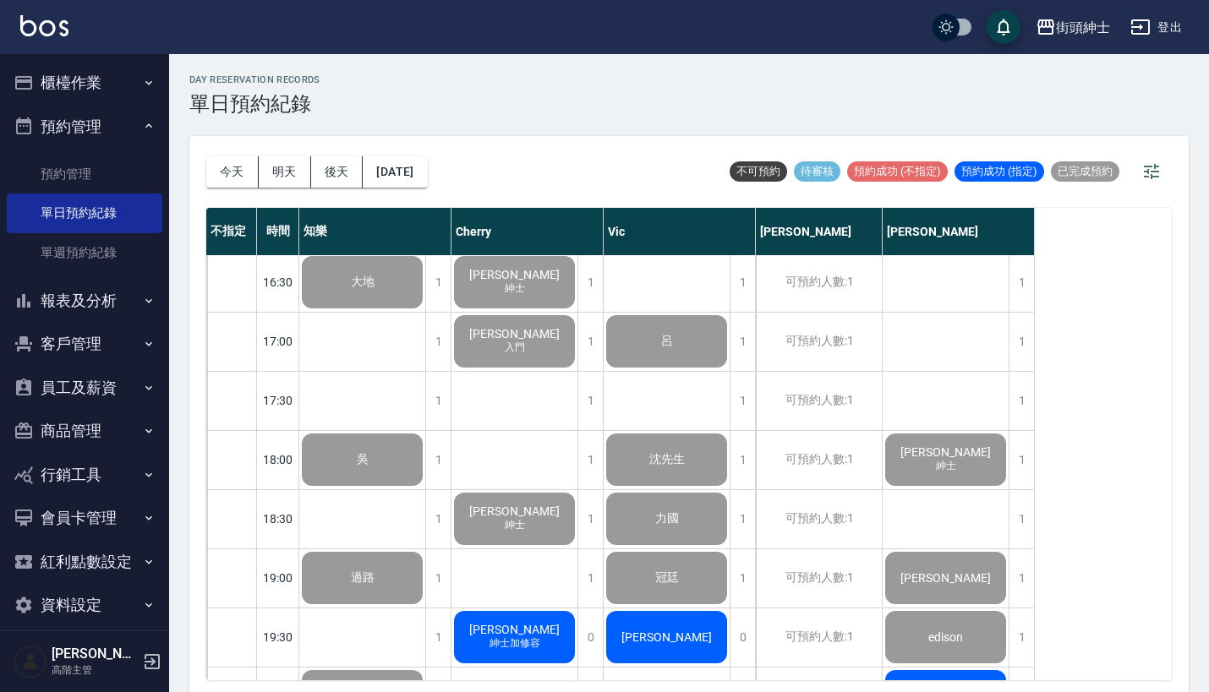
scroll to position [928, 0]
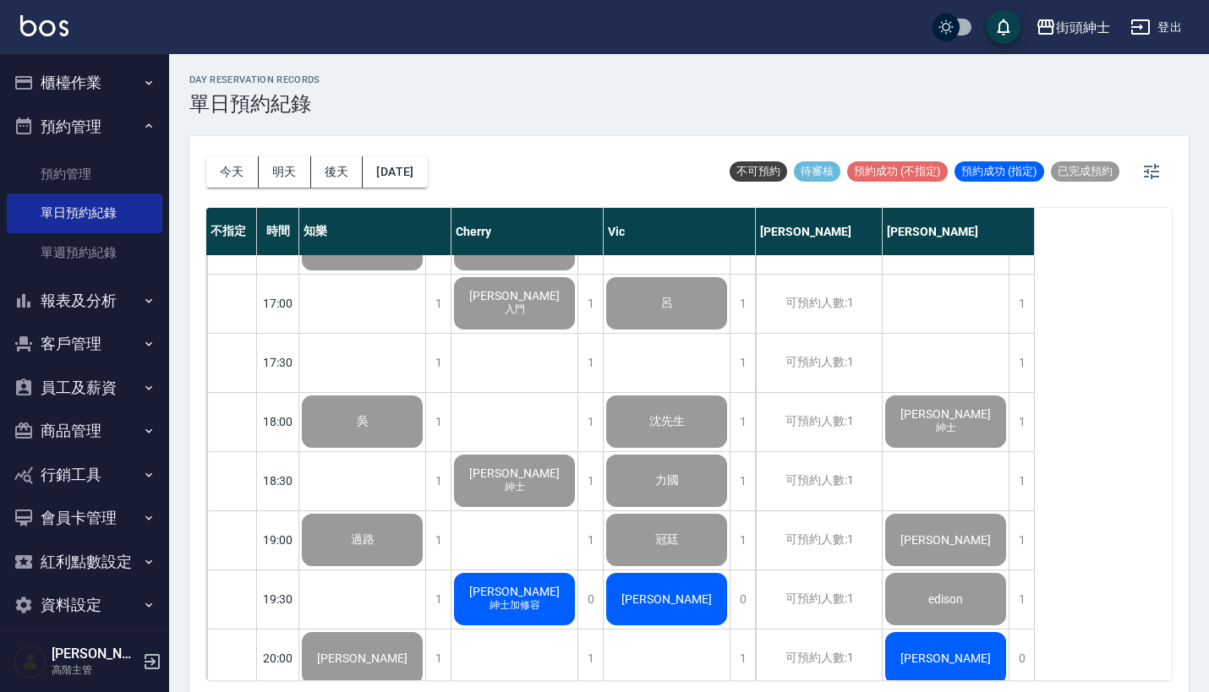
click at [117, 82] on button "櫃檯作業" at bounding box center [85, 83] width 156 height 44
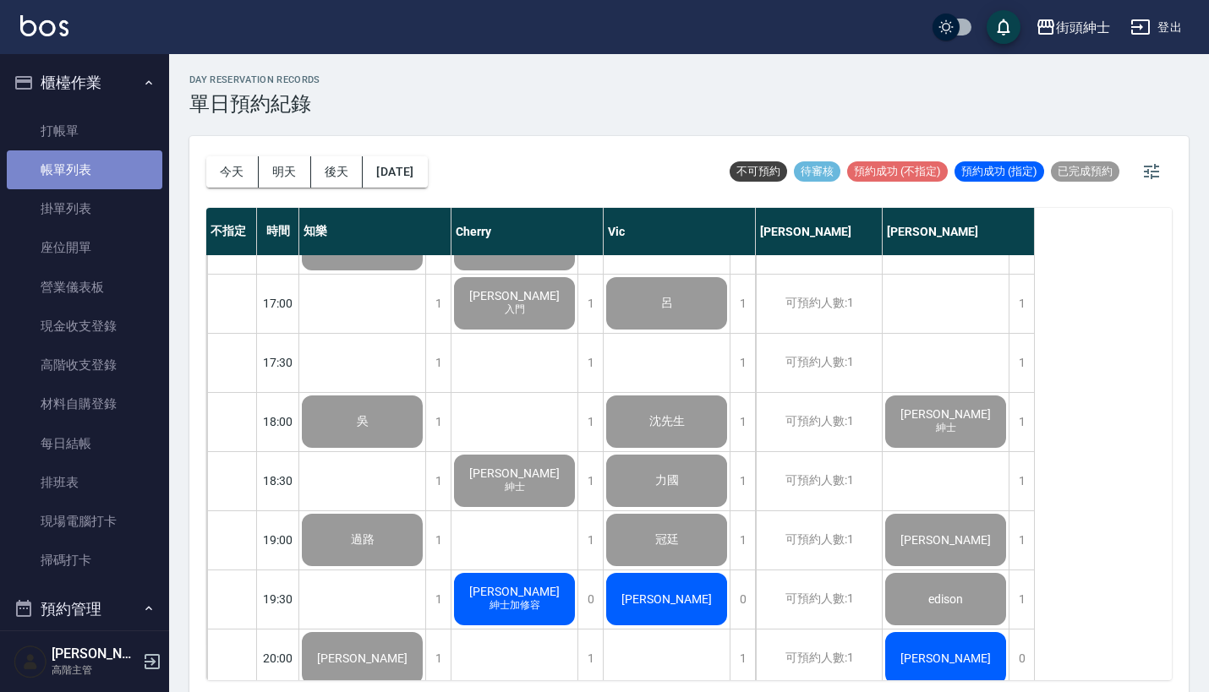
click at [110, 169] on link "帳單列表" at bounding box center [85, 169] width 156 height 39
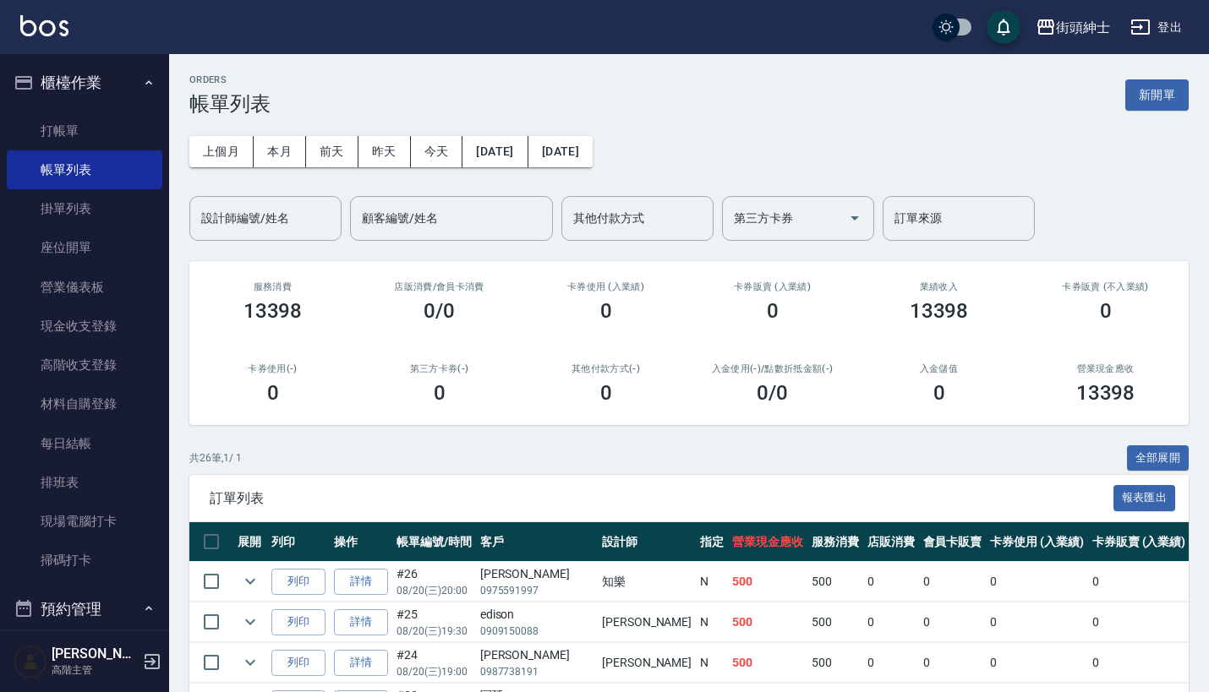
click at [106, 85] on button "櫃檯作業" at bounding box center [85, 83] width 156 height 44
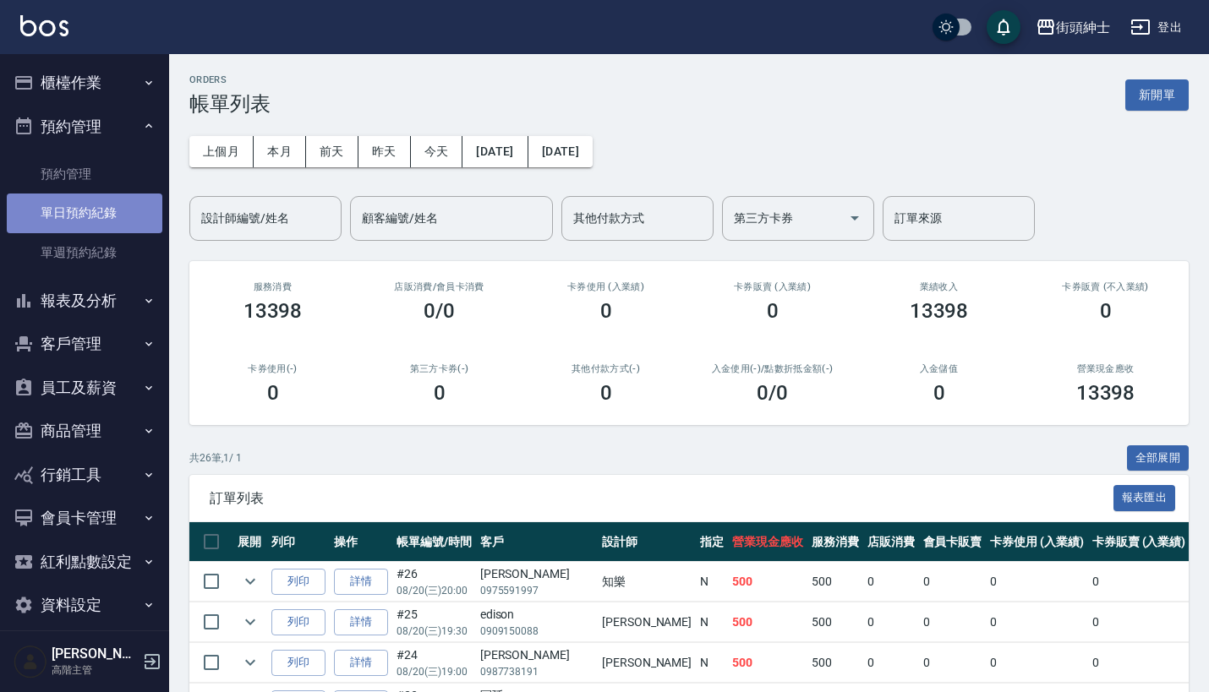
click at [129, 207] on link "單日預約紀錄" at bounding box center [85, 213] width 156 height 39
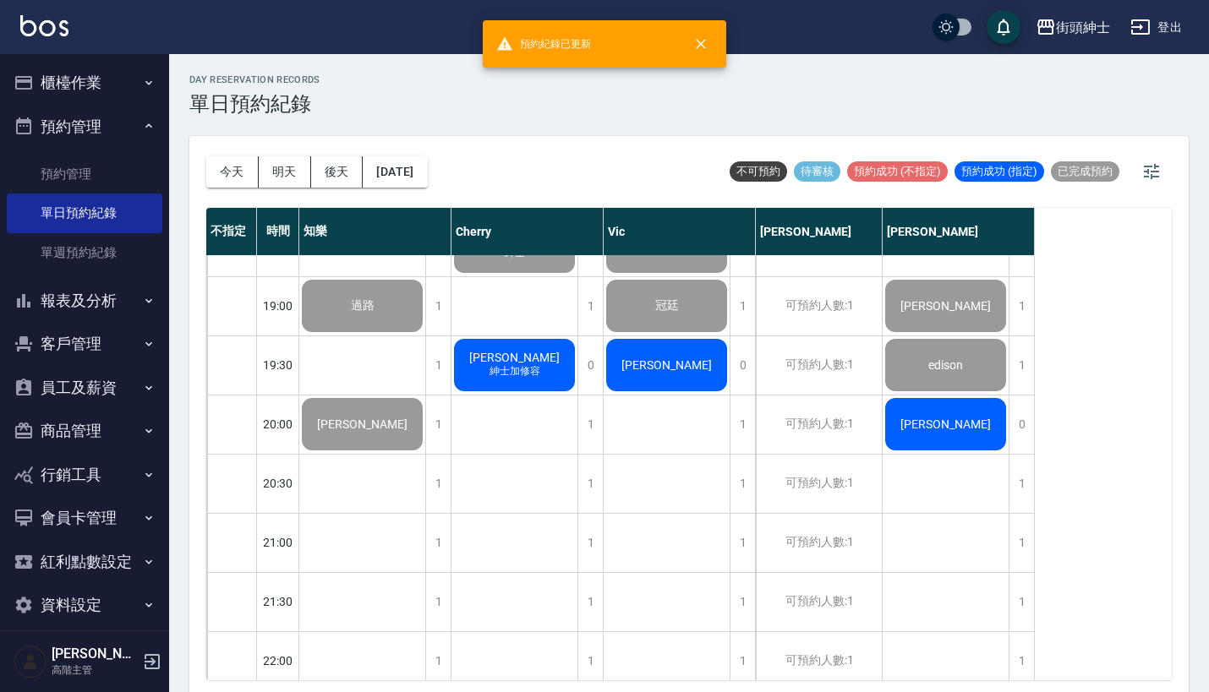
scroll to position [1115, 0]
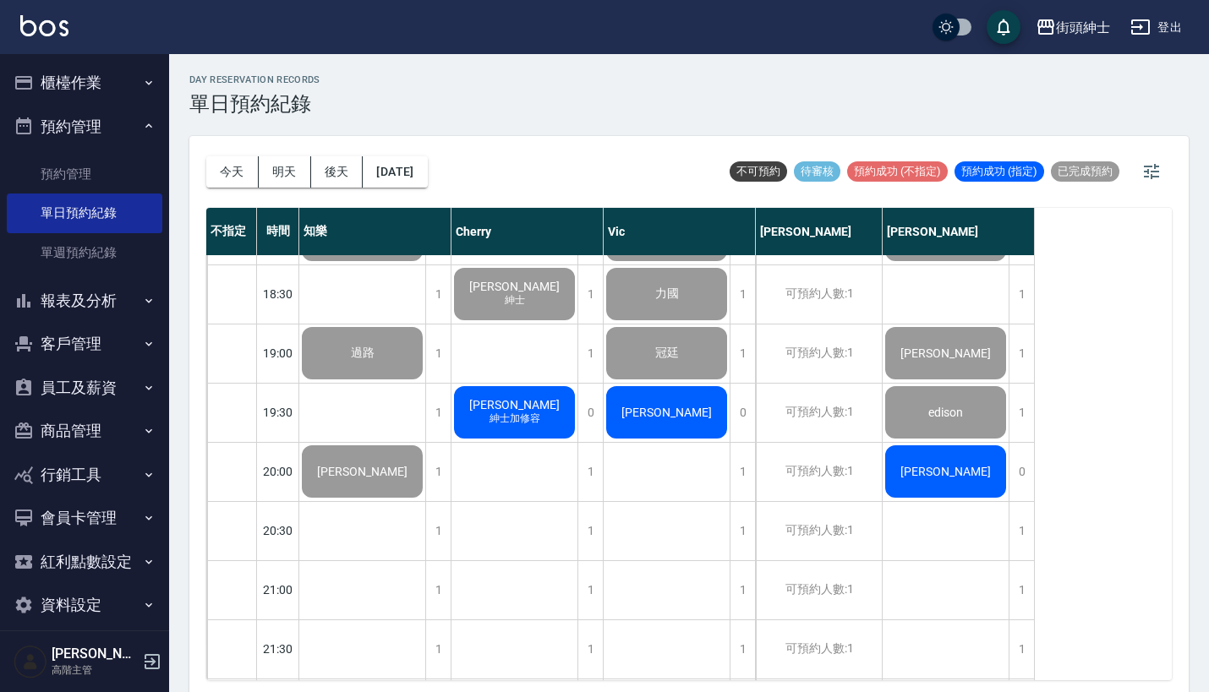
click at [286, 152] on div "今天 明天 後天 2025/08/20" at bounding box center [316, 172] width 221 height 72
click at [286, 161] on button "明天" at bounding box center [285, 171] width 52 height 31
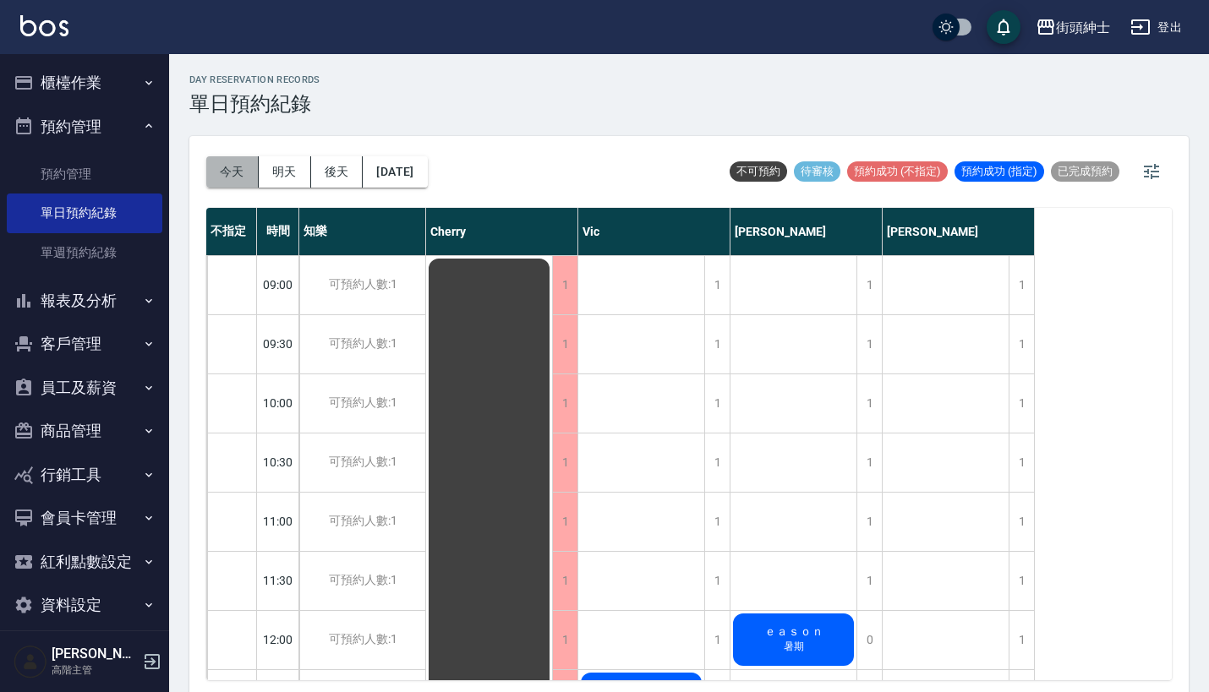
click at [231, 160] on button "今天" at bounding box center [232, 171] width 52 height 31
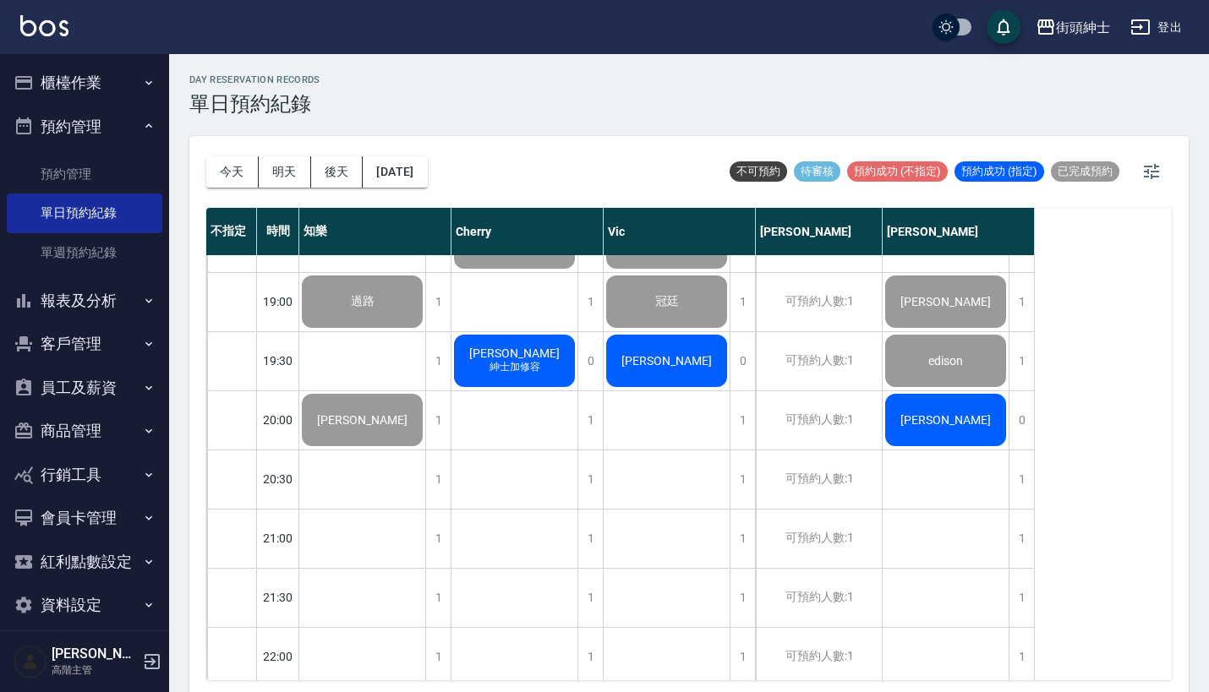
scroll to position [1166, 0]
